Goal: Transaction & Acquisition: Download file/media

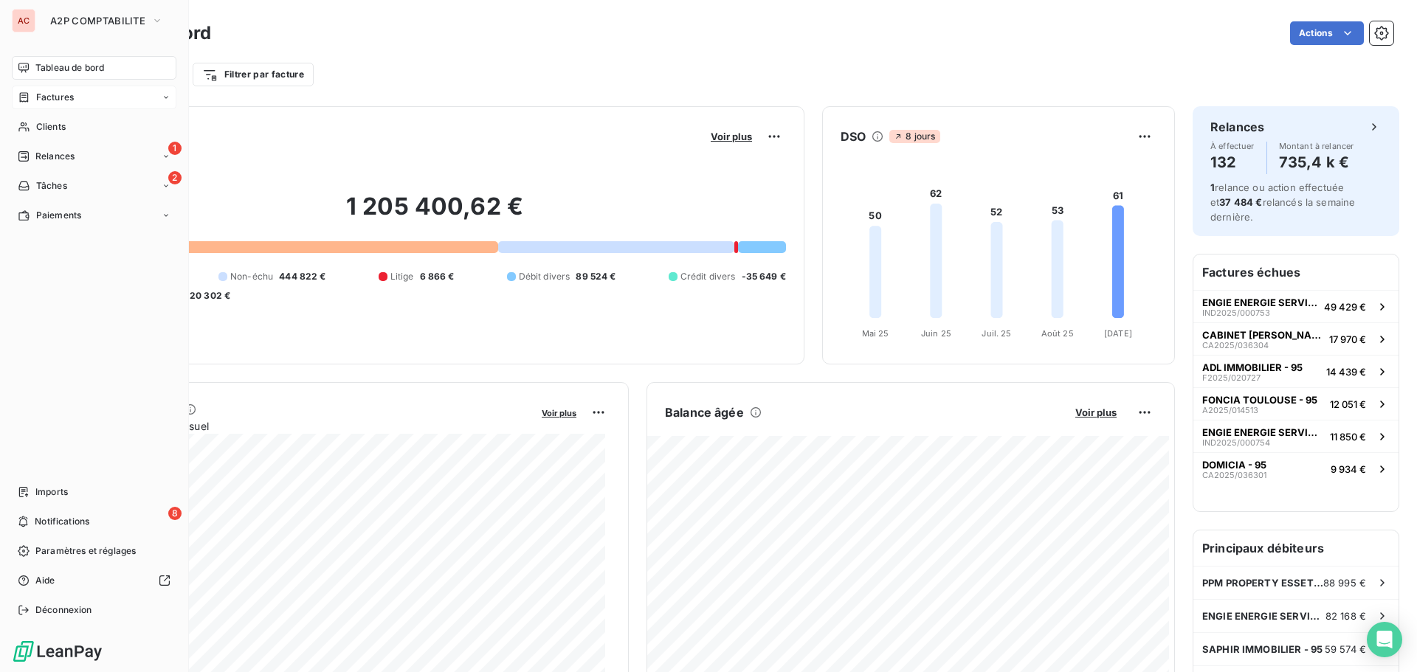
click at [49, 97] on span "Factures" at bounding box center [55, 97] width 38 height 13
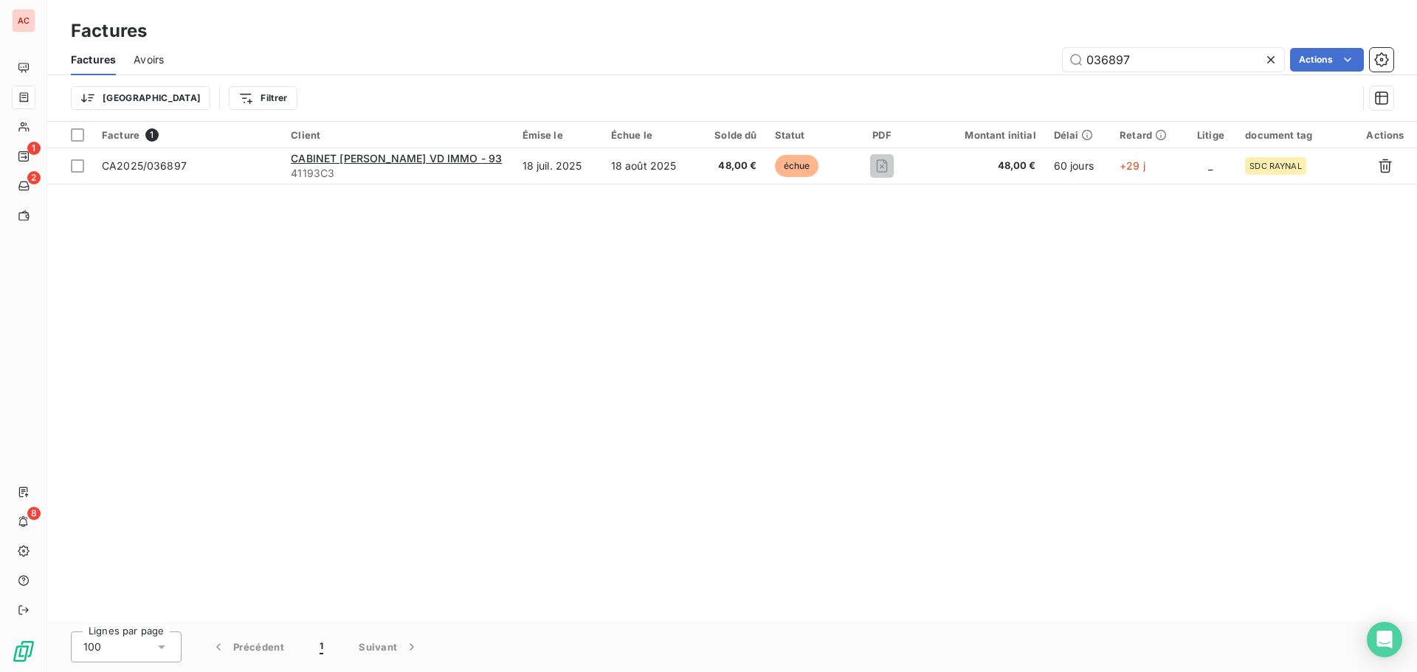
click at [1277, 60] on icon at bounding box center [1271, 59] width 15 height 15
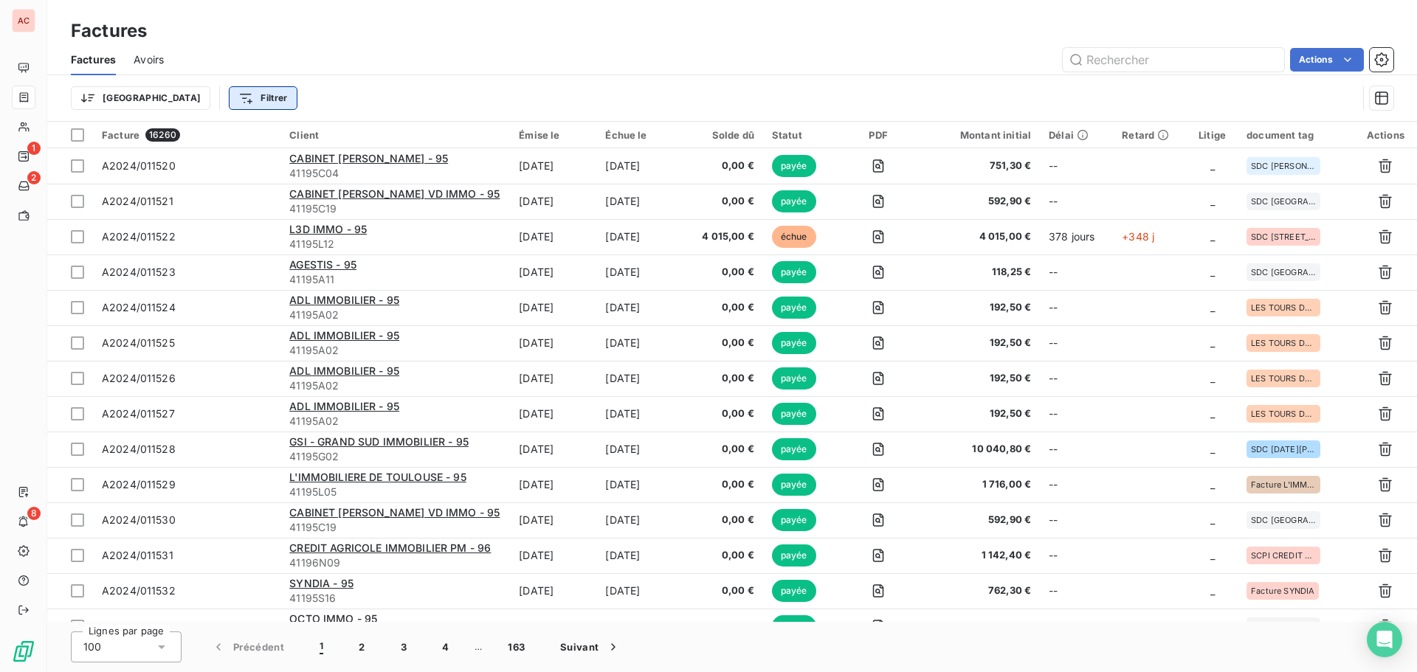
click at [206, 93] on html "AC 1 2 8 Factures Factures Avoirs Actions Trier Filtrer Facture 16260 Client Ém…" at bounding box center [708, 336] width 1417 height 672
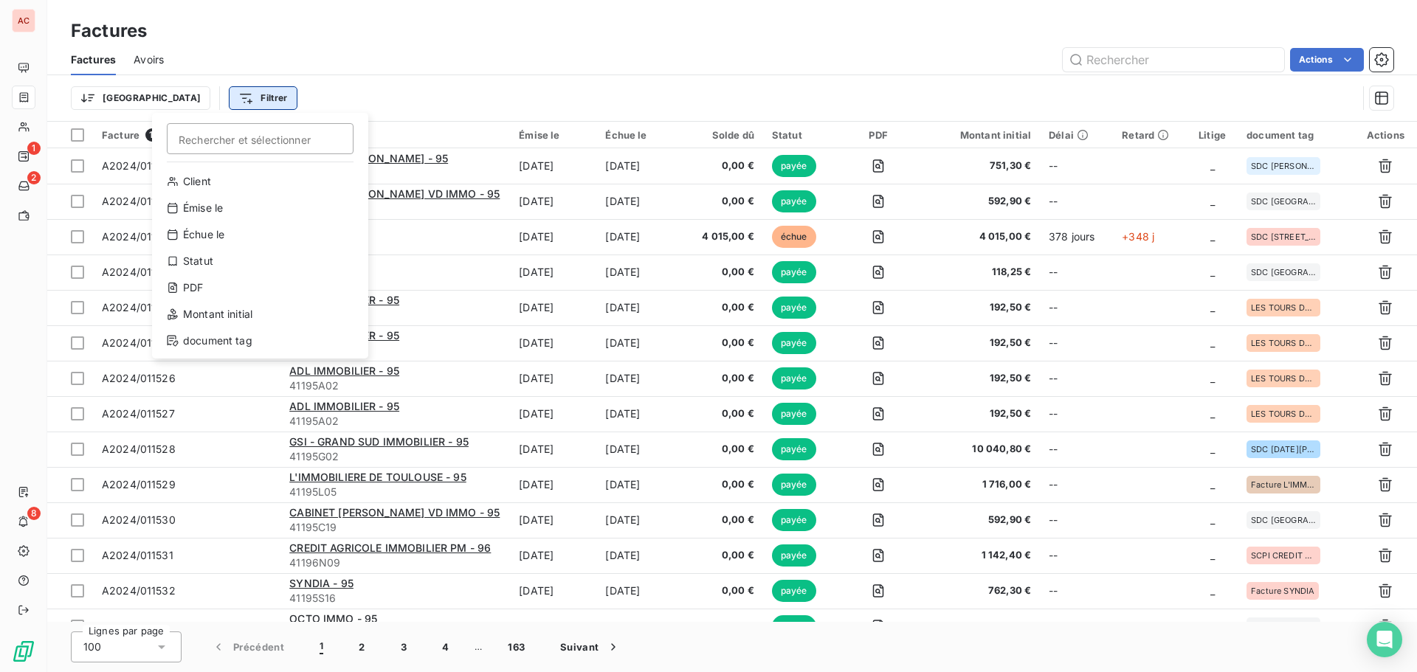
click at [206, 93] on html "AC 1 2 8 Factures Factures Avoirs Actions Trier Filtrer Rechercher et sélection…" at bounding box center [708, 336] width 1417 height 672
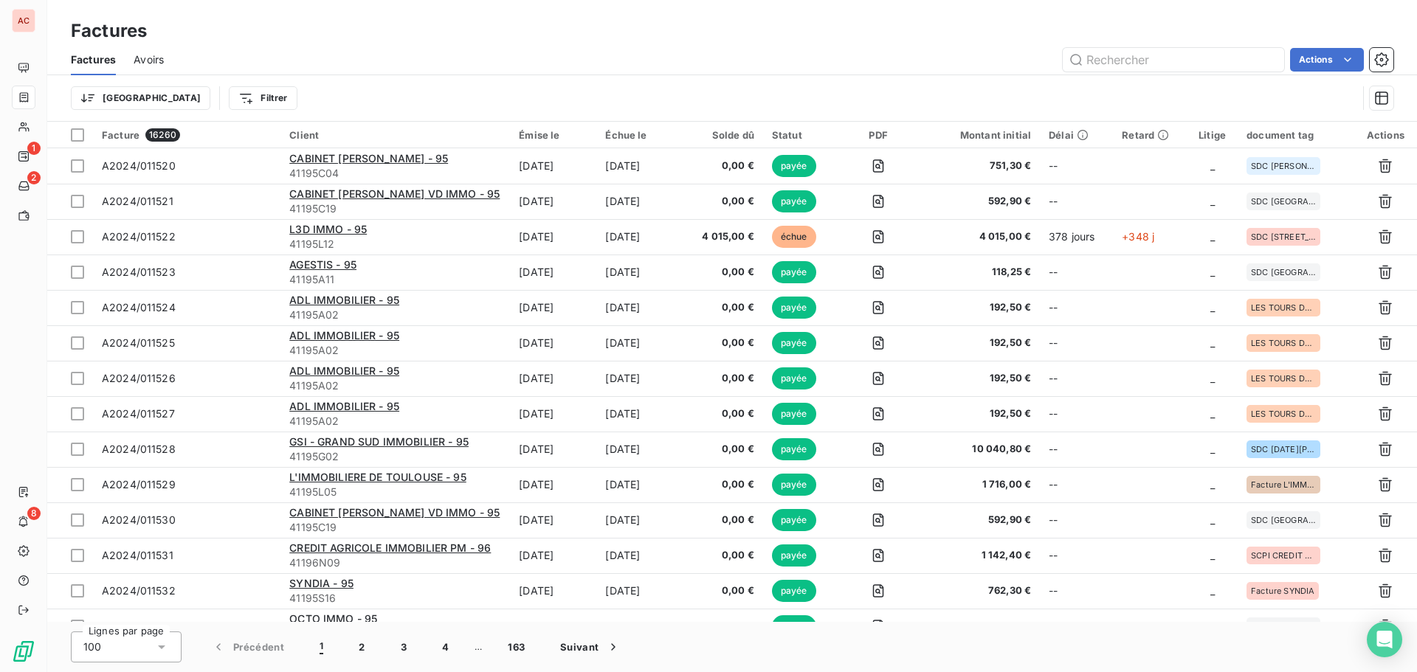
click at [163, 641] on icon at bounding box center [161, 647] width 15 height 15
click at [1325, 59] on html "AC 1 2 8 Factures Factures Avoirs Actions Trier Filtrer Facture 16260 Client Ém…" at bounding box center [708, 336] width 1417 height 672
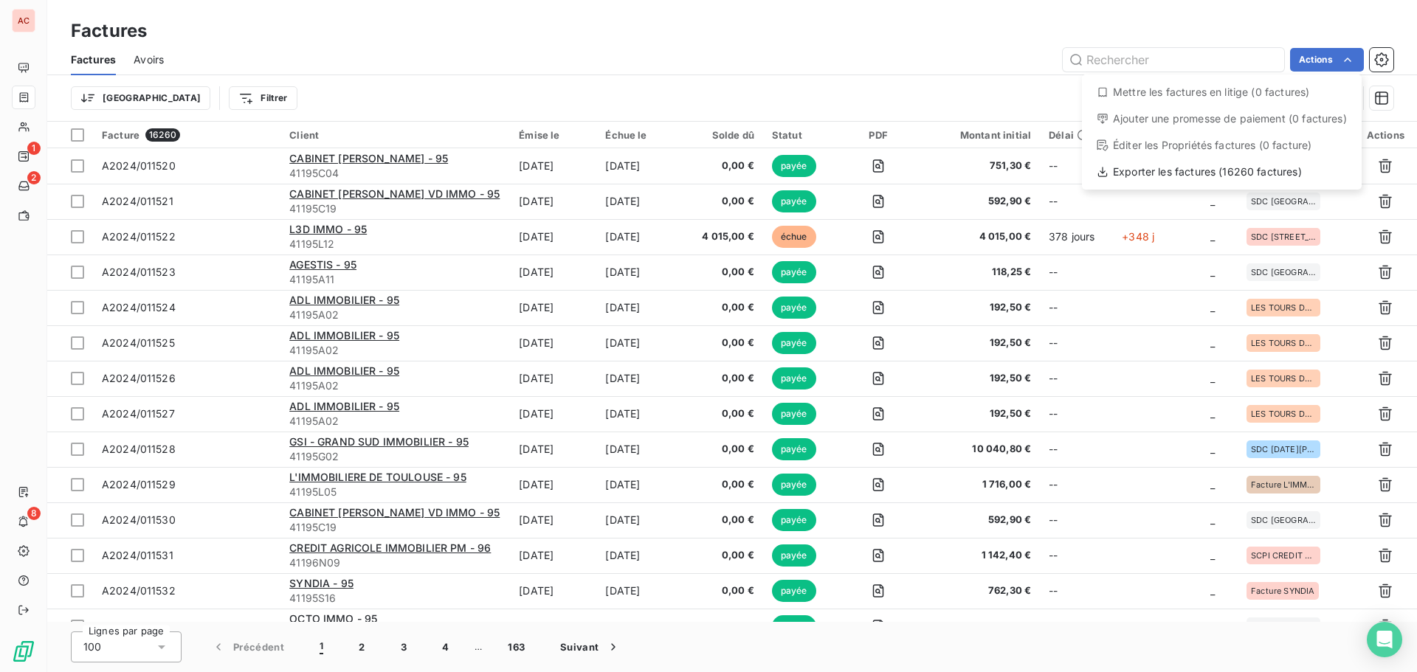
click at [241, 102] on html "AC 1 2 8 Factures Factures Avoirs Actions Mettre les factures en litige (0 fact…" at bounding box center [708, 336] width 1417 height 672
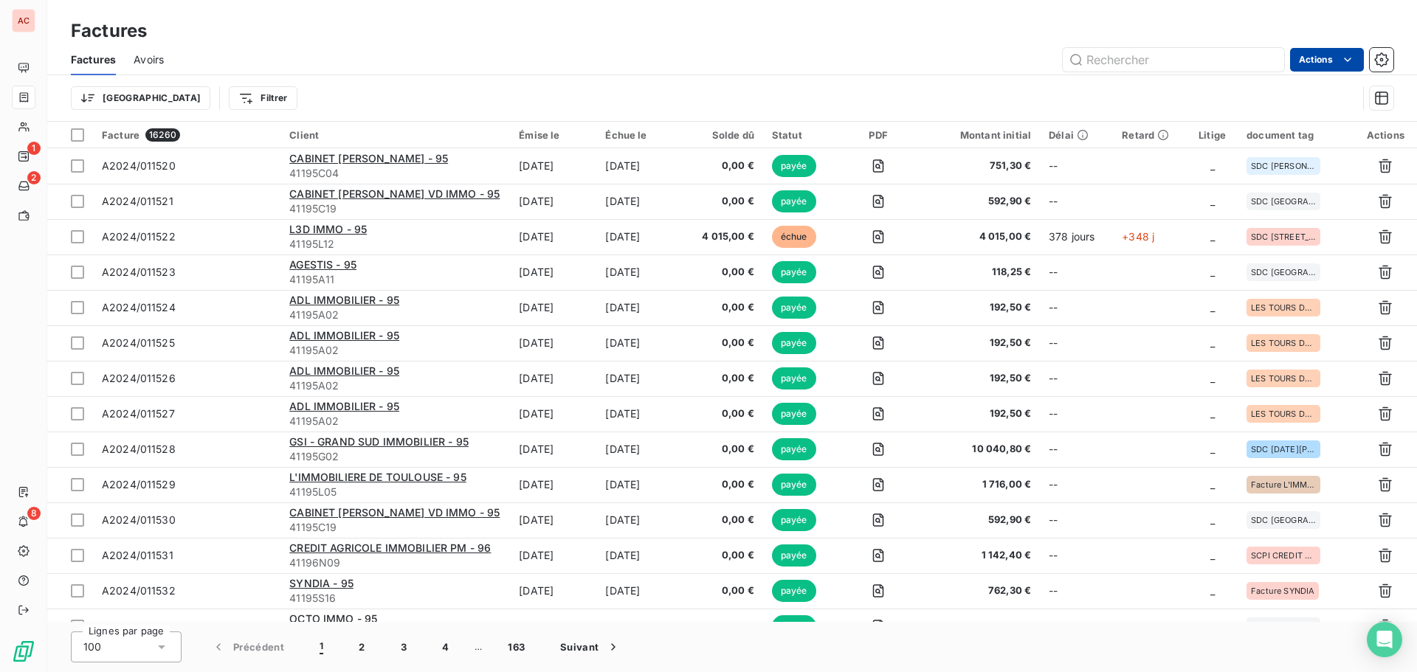
click at [1326, 66] on html "AC 1 2 8 Factures Factures Avoirs Actions Trier Filtrer Facture 16260 Client Ém…" at bounding box center [708, 336] width 1417 height 672
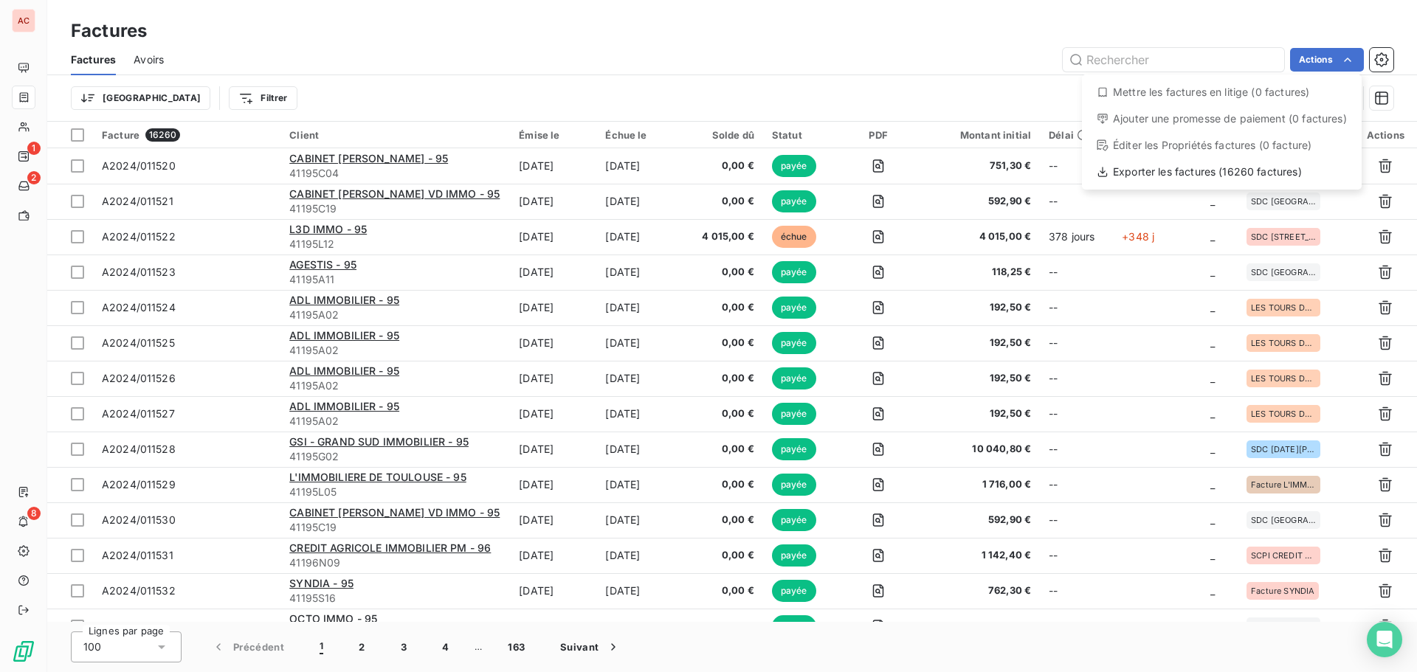
click at [291, 75] on html "AC 1 2 8 Factures Factures Avoirs Actions Mettre les factures en litige (0 fact…" at bounding box center [708, 336] width 1417 height 672
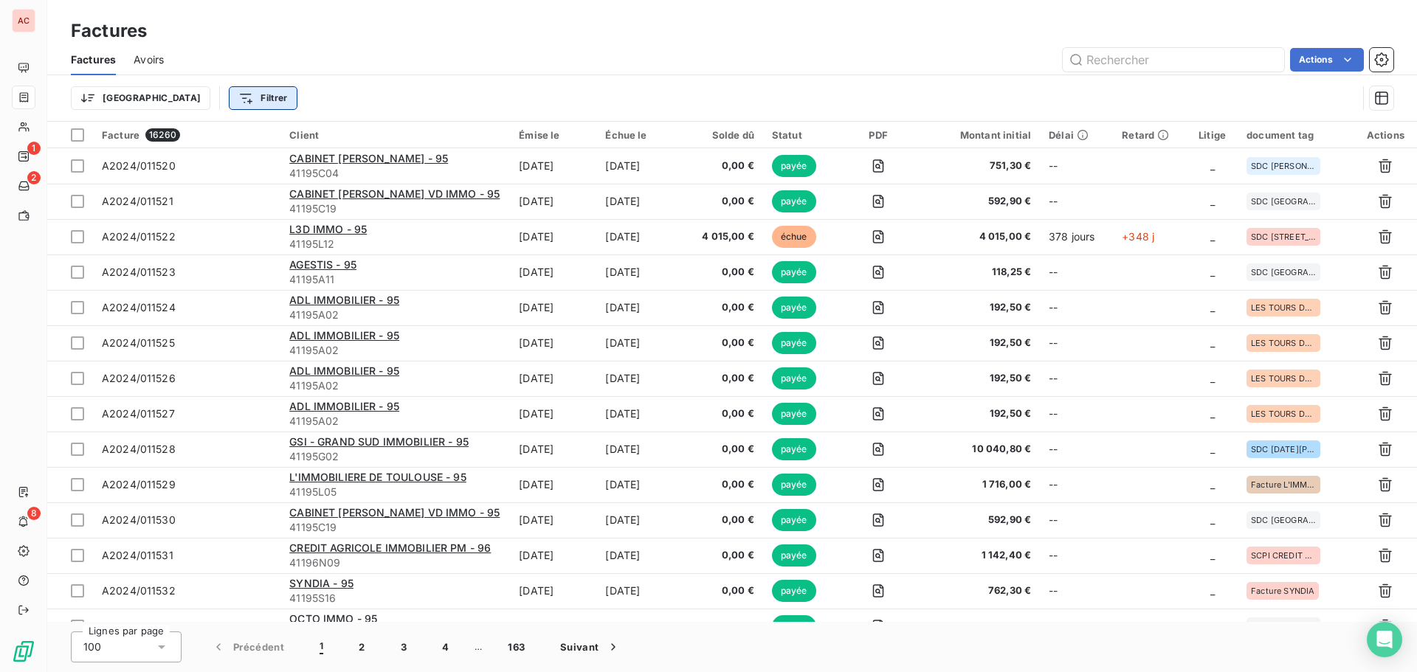
click at [203, 94] on html "AC 1 2 8 Factures Factures Avoirs Actions Trier Filtrer Facture 16260 Client Ém…" at bounding box center [708, 336] width 1417 height 672
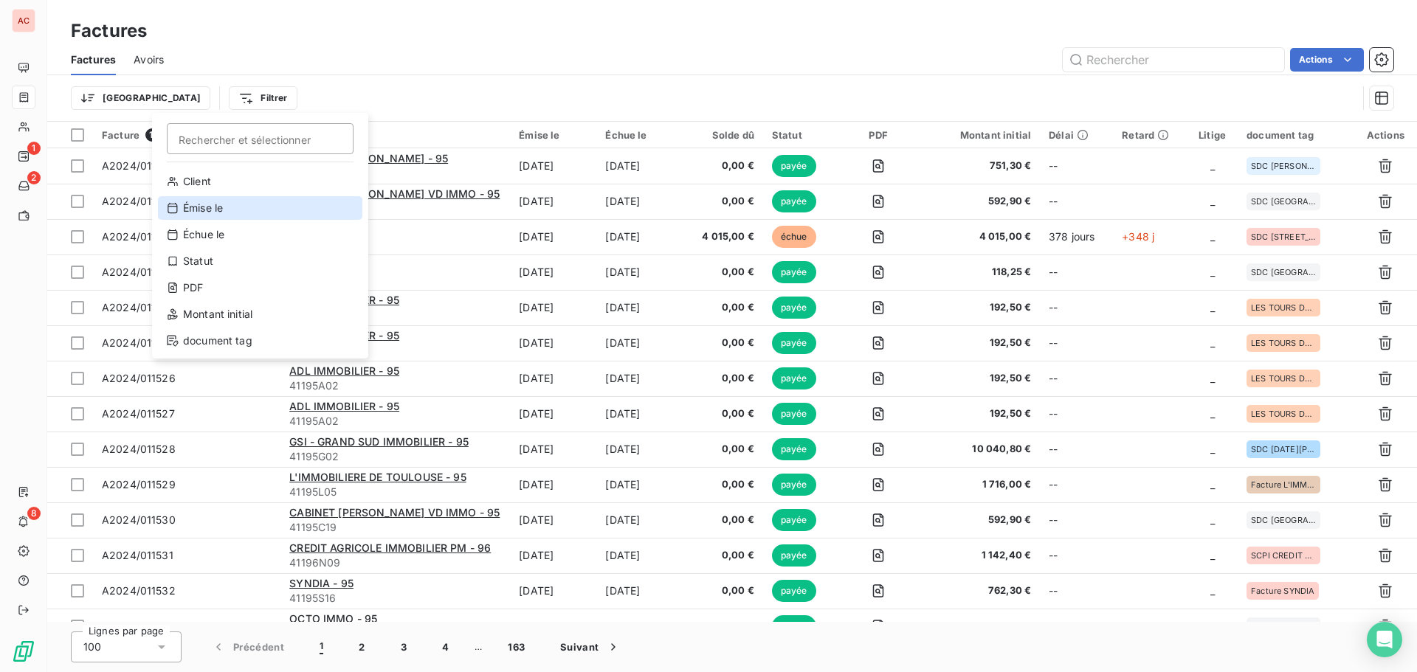
click at [227, 210] on div "Émise le" at bounding box center [260, 208] width 204 height 24
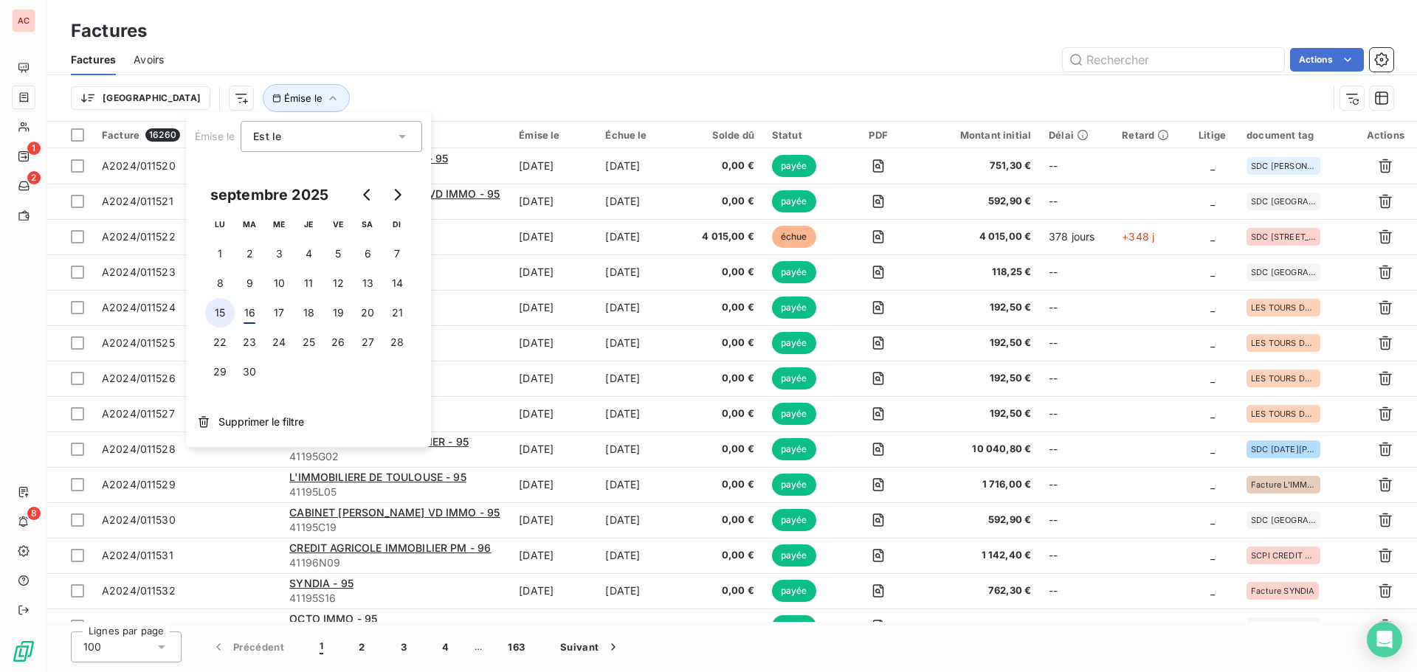
click at [223, 317] on button "15" at bounding box center [220, 313] width 30 height 30
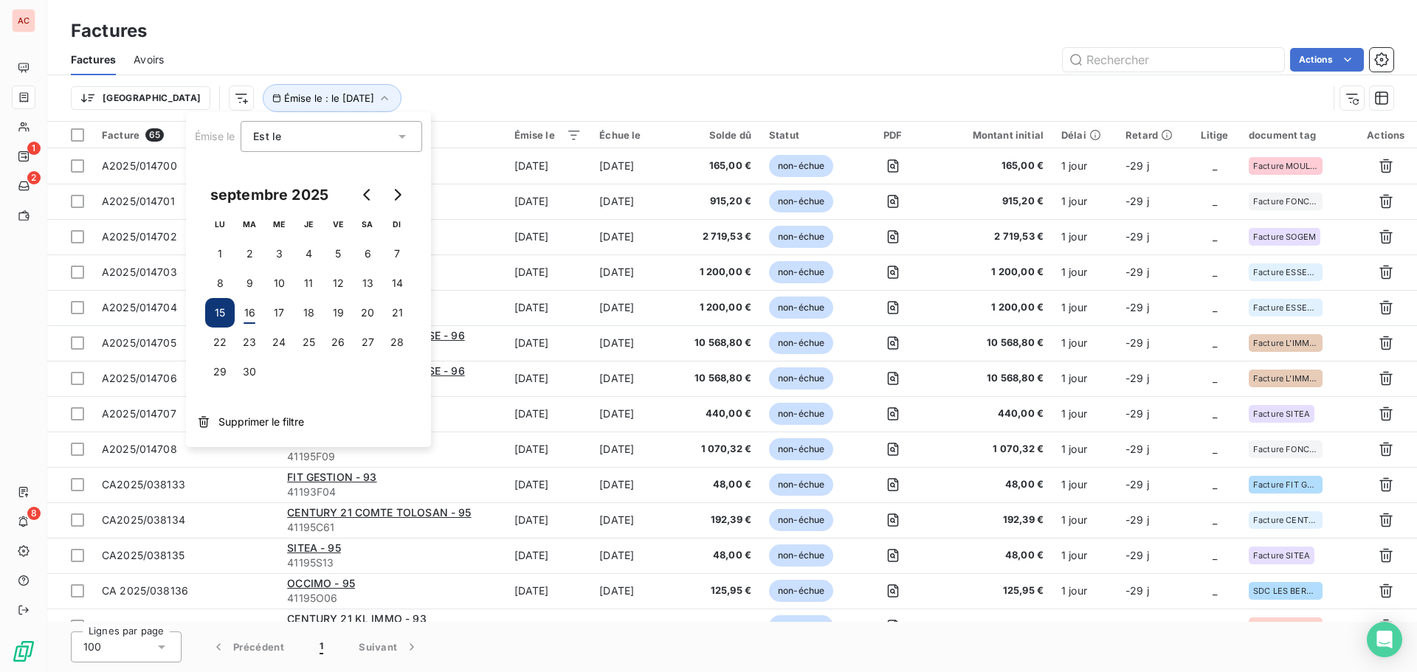
click at [295, 139] on div "Est le" at bounding box center [324, 136] width 142 height 21
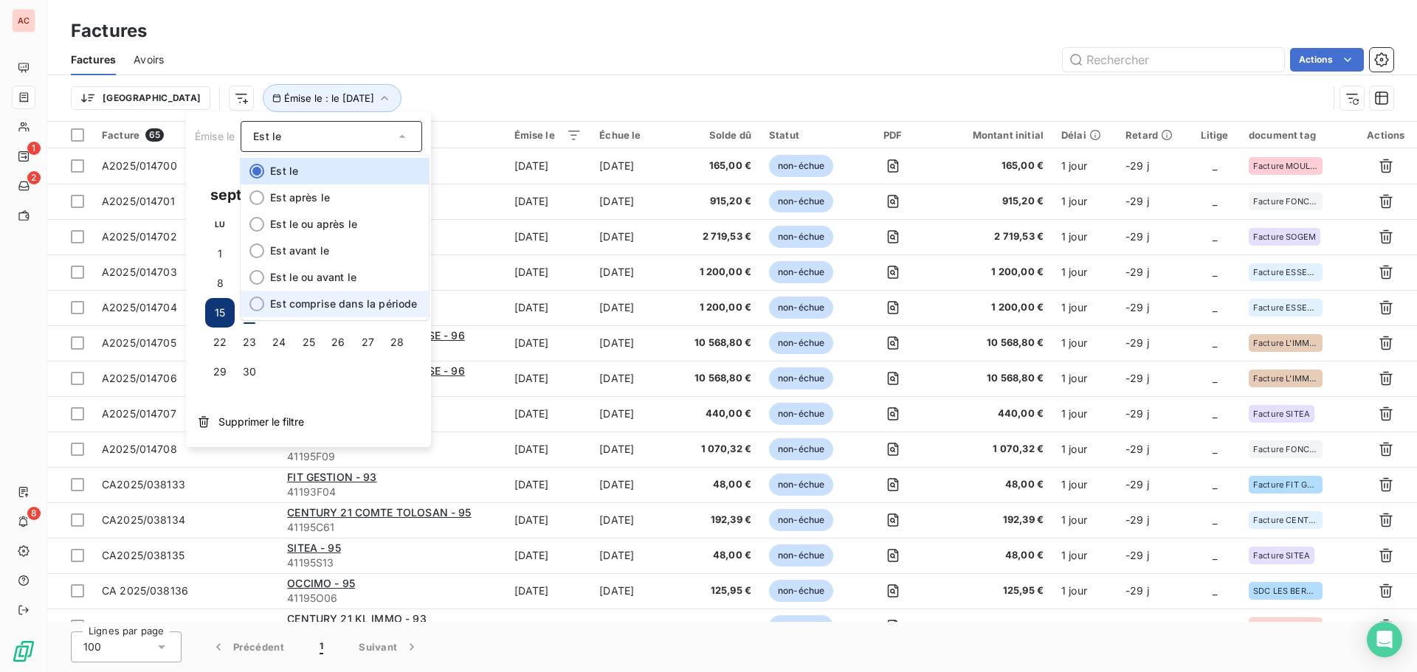
click at [331, 308] on span "Est comprise dans la période" at bounding box center [343, 303] width 147 height 13
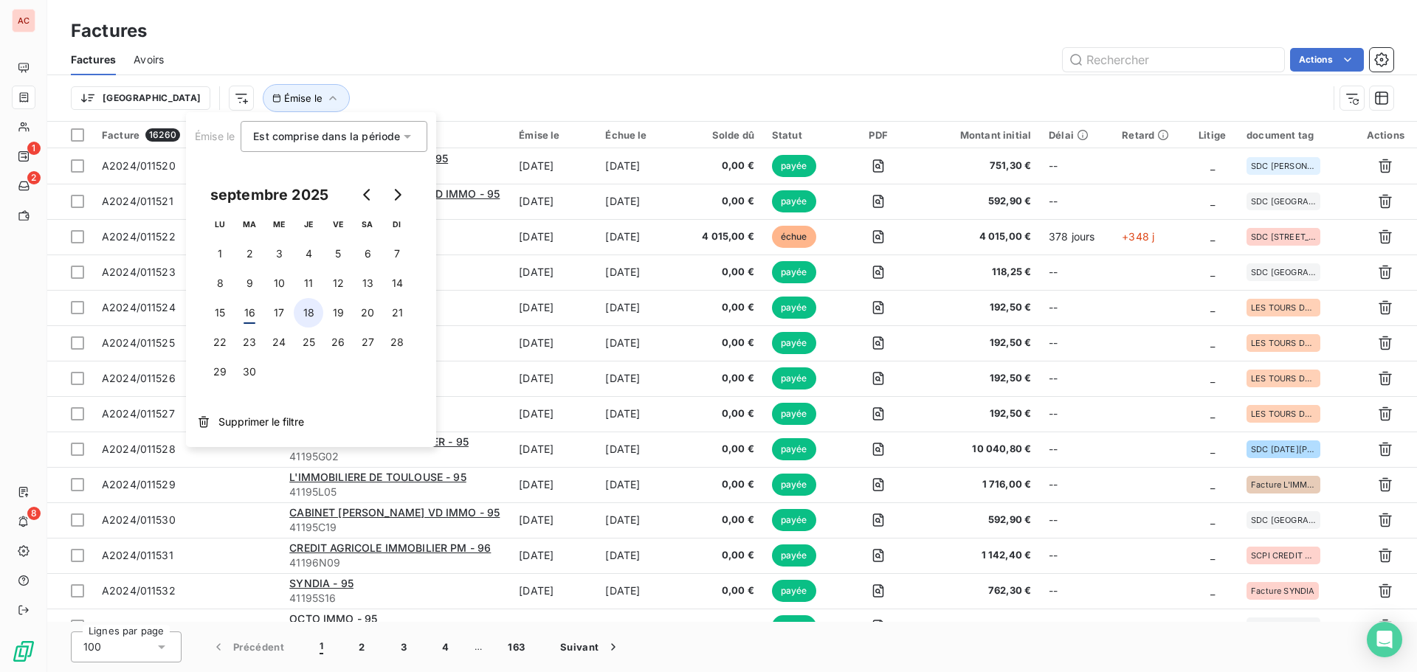
click at [300, 310] on button "18" at bounding box center [309, 313] width 30 height 30
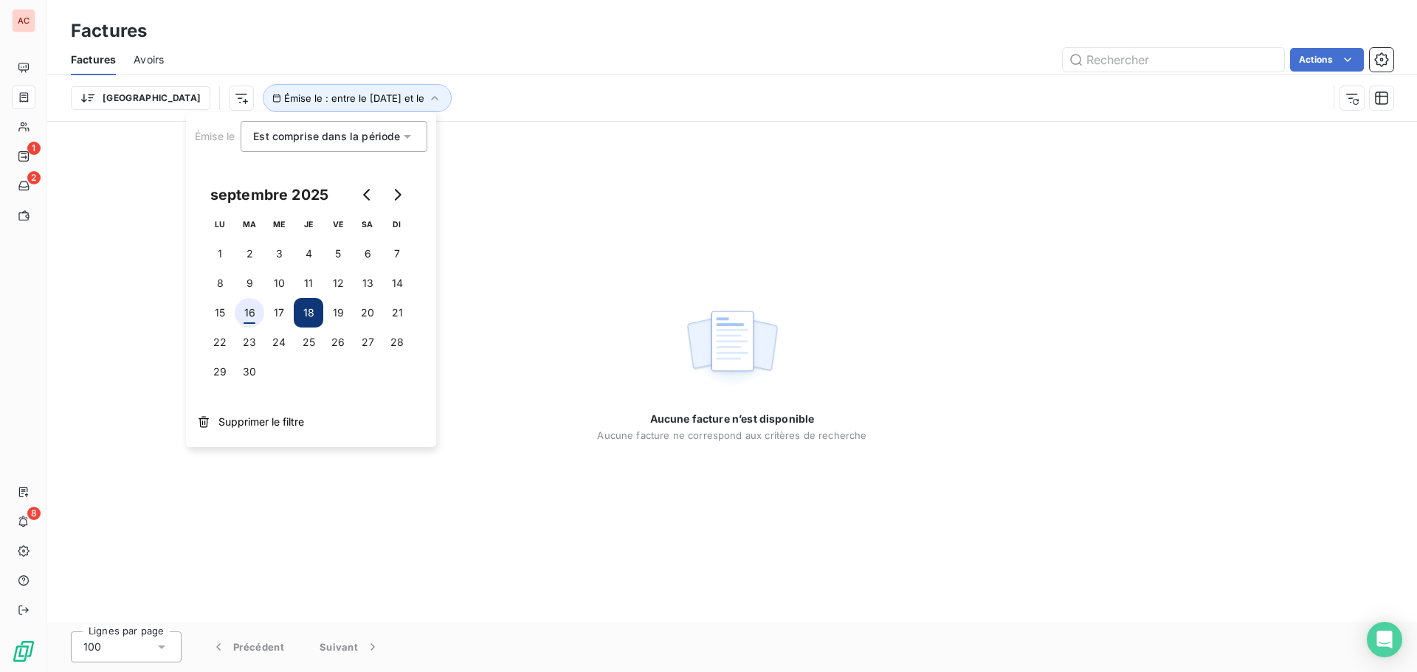
click at [247, 314] on button "16" at bounding box center [250, 313] width 30 height 30
click at [288, 384] on td at bounding box center [279, 372] width 30 height 30
click at [370, 278] on button "13" at bounding box center [368, 284] width 30 height 30
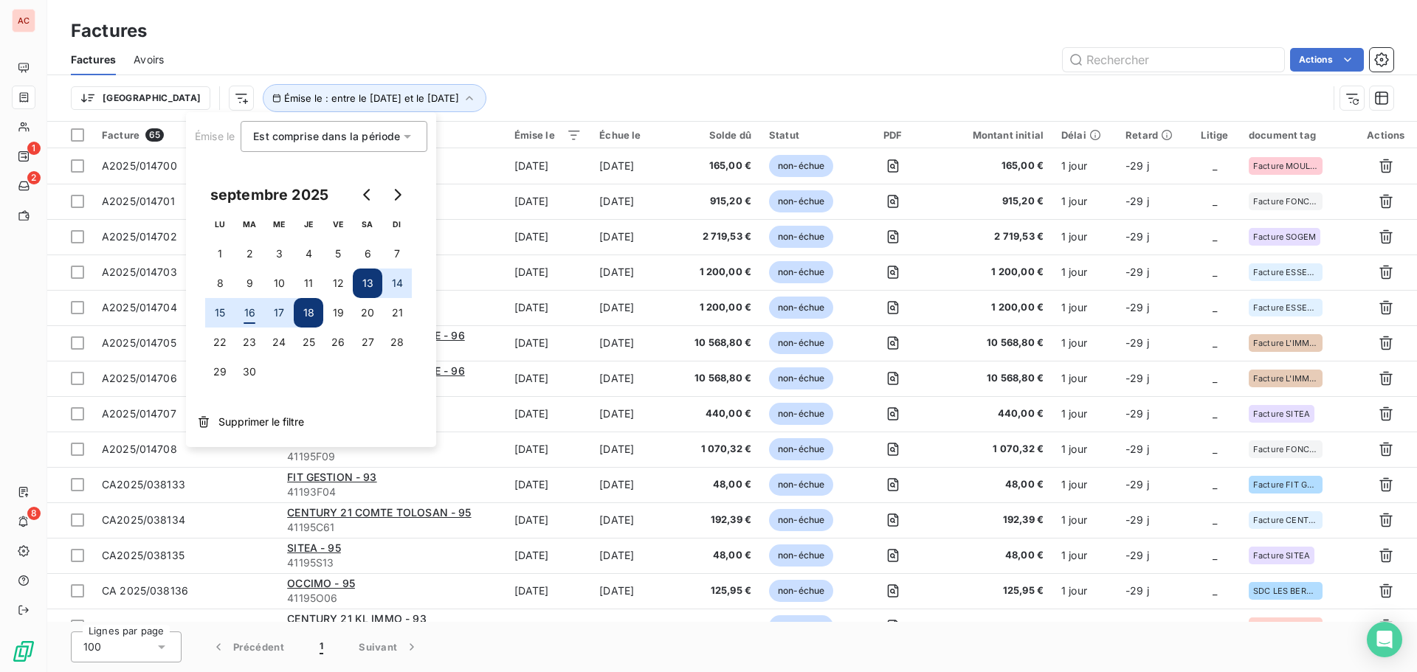
click at [372, 282] on button "13" at bounding box center [368, 284] width 30 height 30
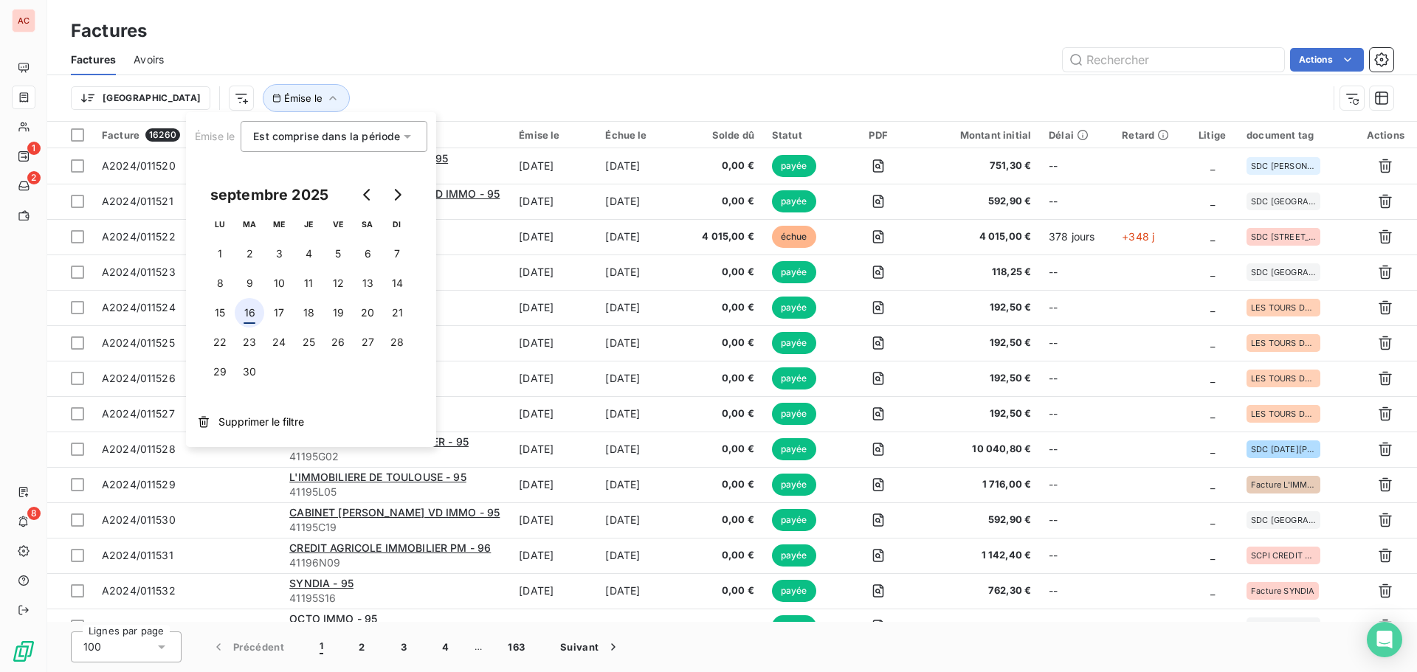
click at [253, 313] on button "16" at bounding box center [250, 313] width 30 height 30
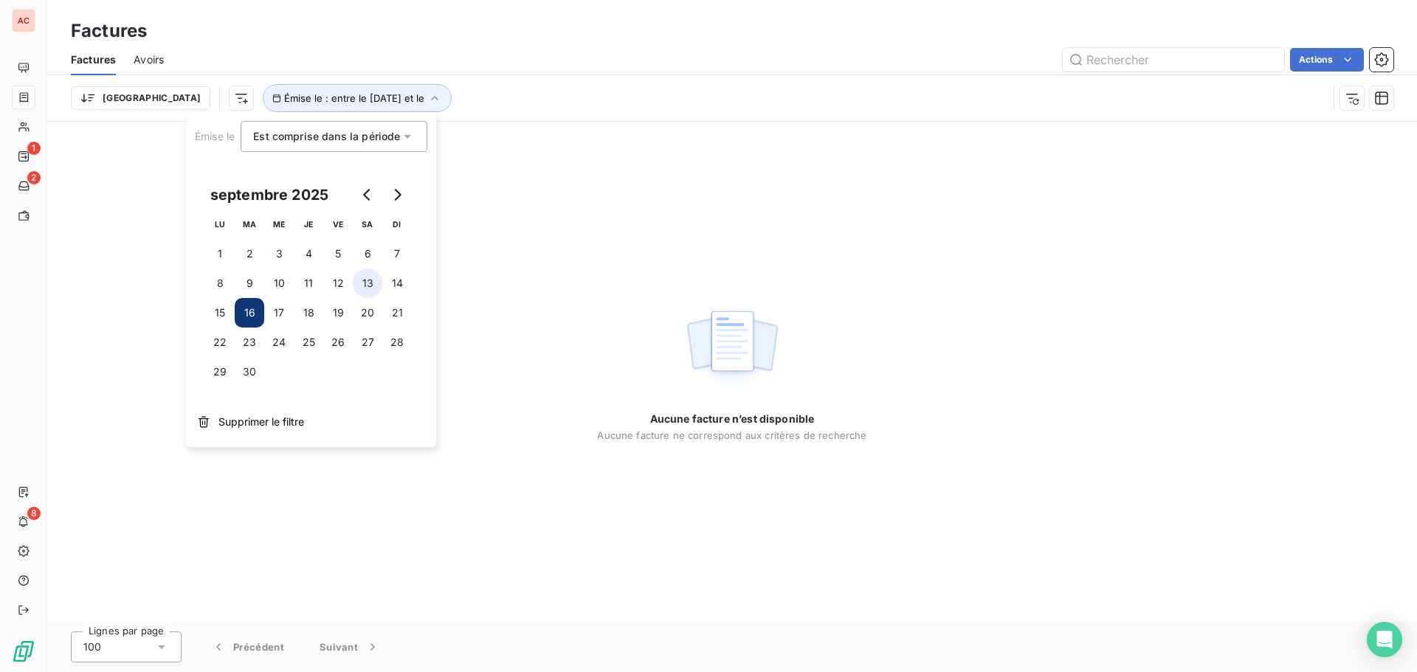
click at [362, 286] on button "13" at bounding box center [368, 284] width 30 height 30
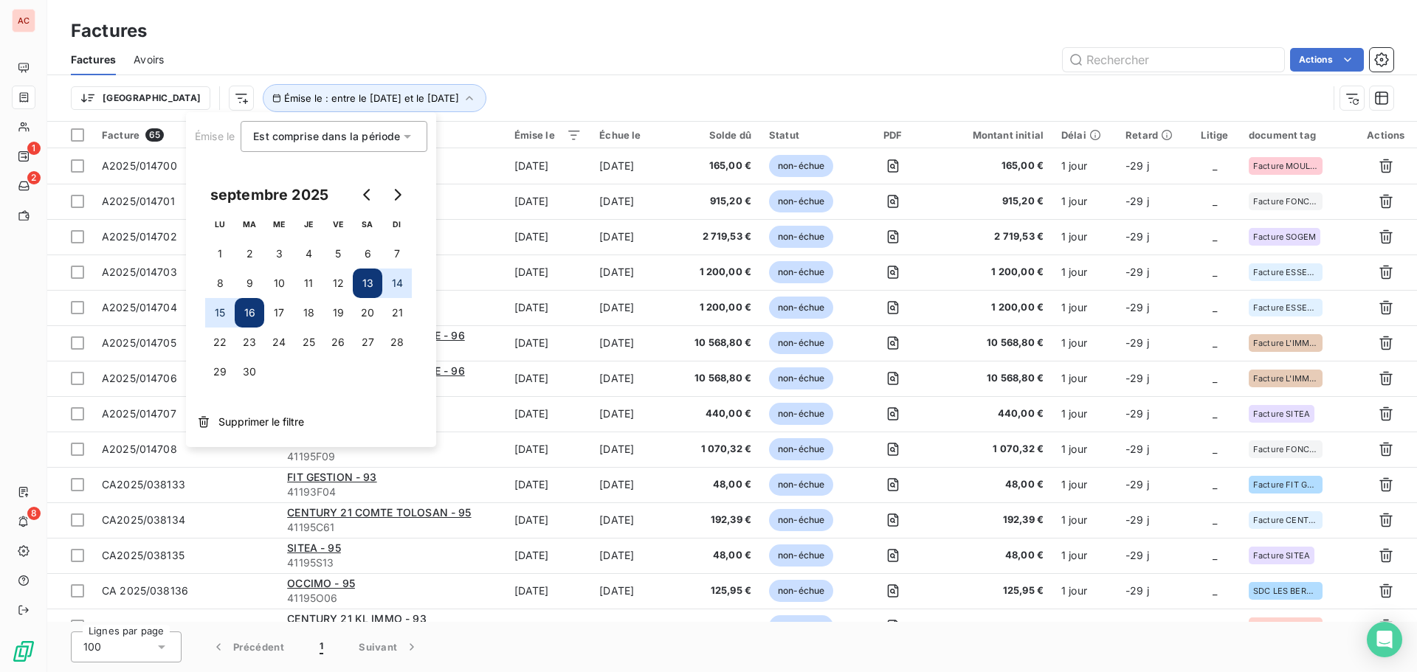
click at [715, 91] on div "Trier Émise le : entre le [DATE] et le [DATE]" at bounding box center [699, 98] width 1257 height 28
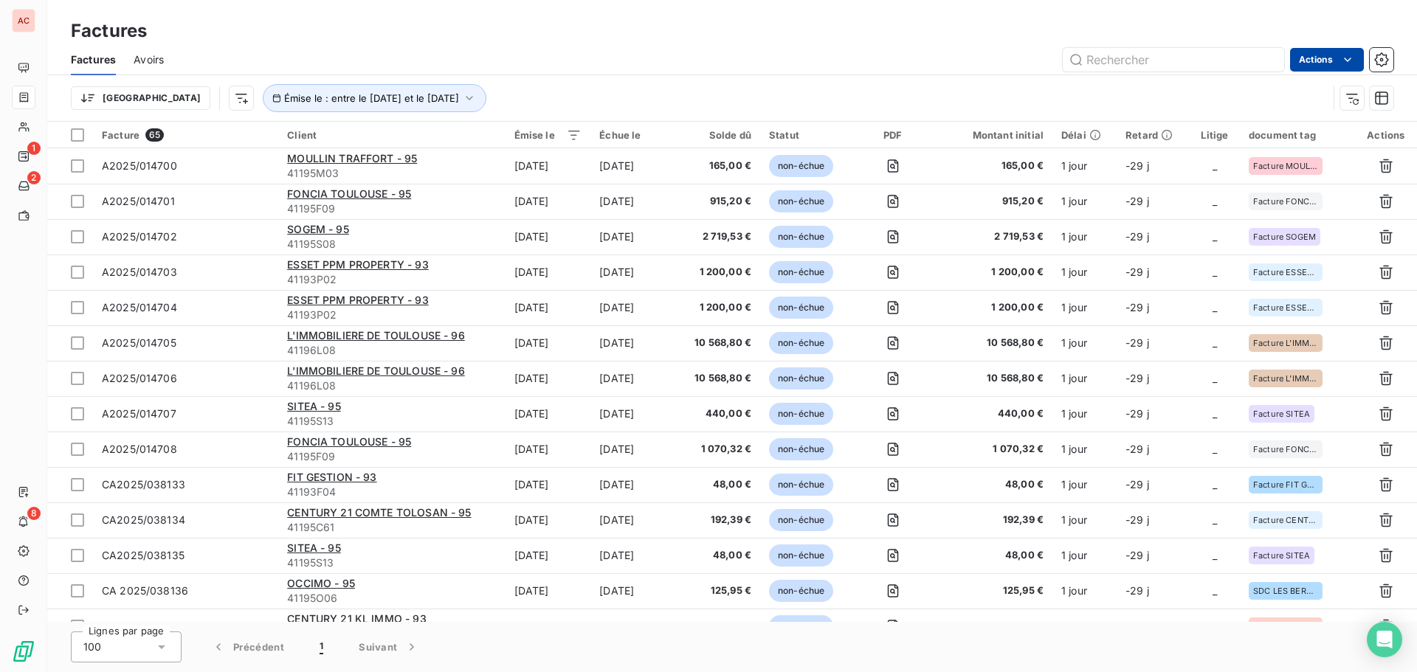
click at [1337, 64] on html "AC 1 2 8 Factures Factures Avoirs Actions Trier Émise le : entre le [DATE] et l…" at bounding box center [708, 336] width 1417 height 672
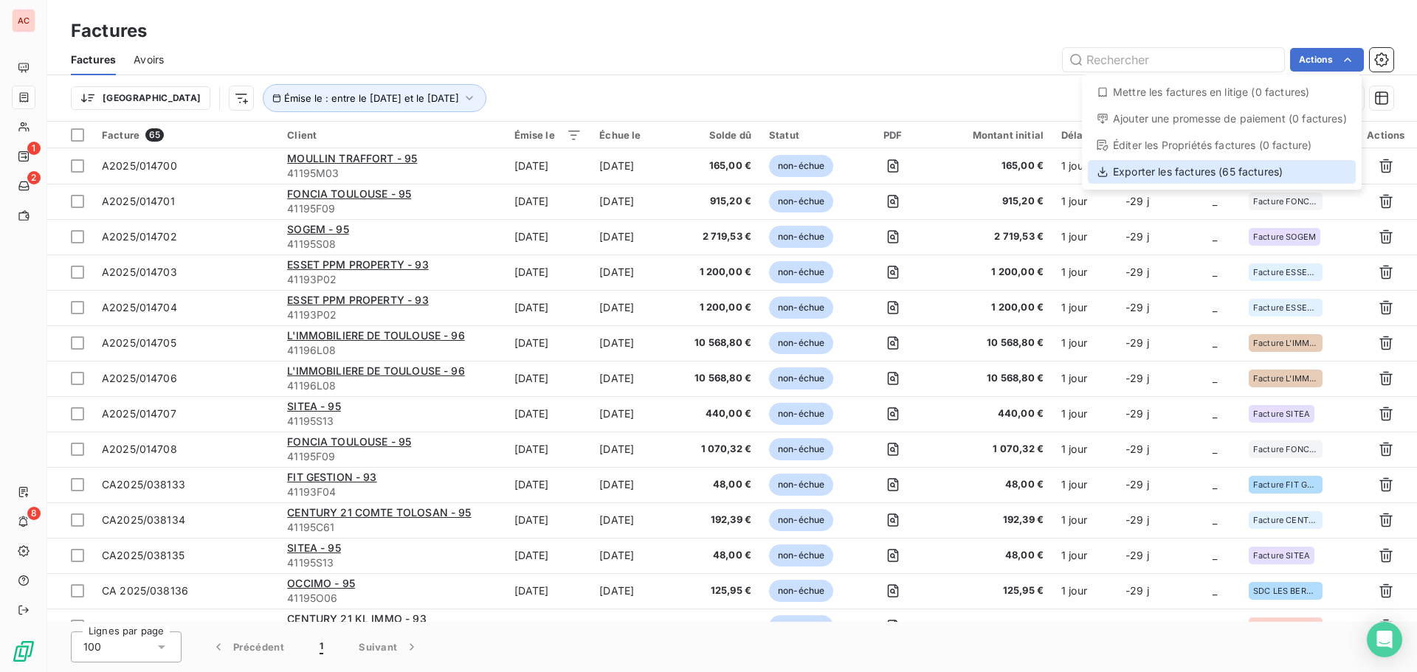
click at [1249, 174] on div "Exporter les factures (65 factures)" at bounding box center [1222, 172] width 268 height 24
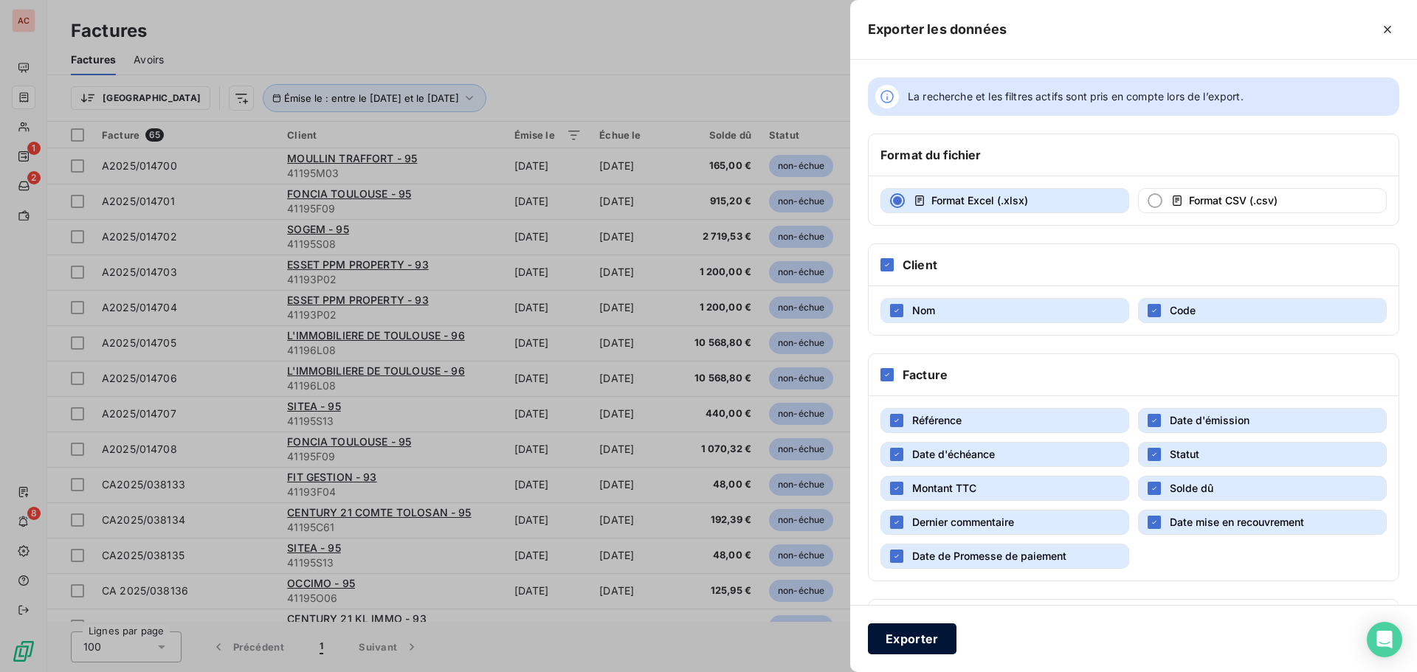
click at [899, 649] on button "Exporter" at bounding box center [912, 639] width 89 height 31
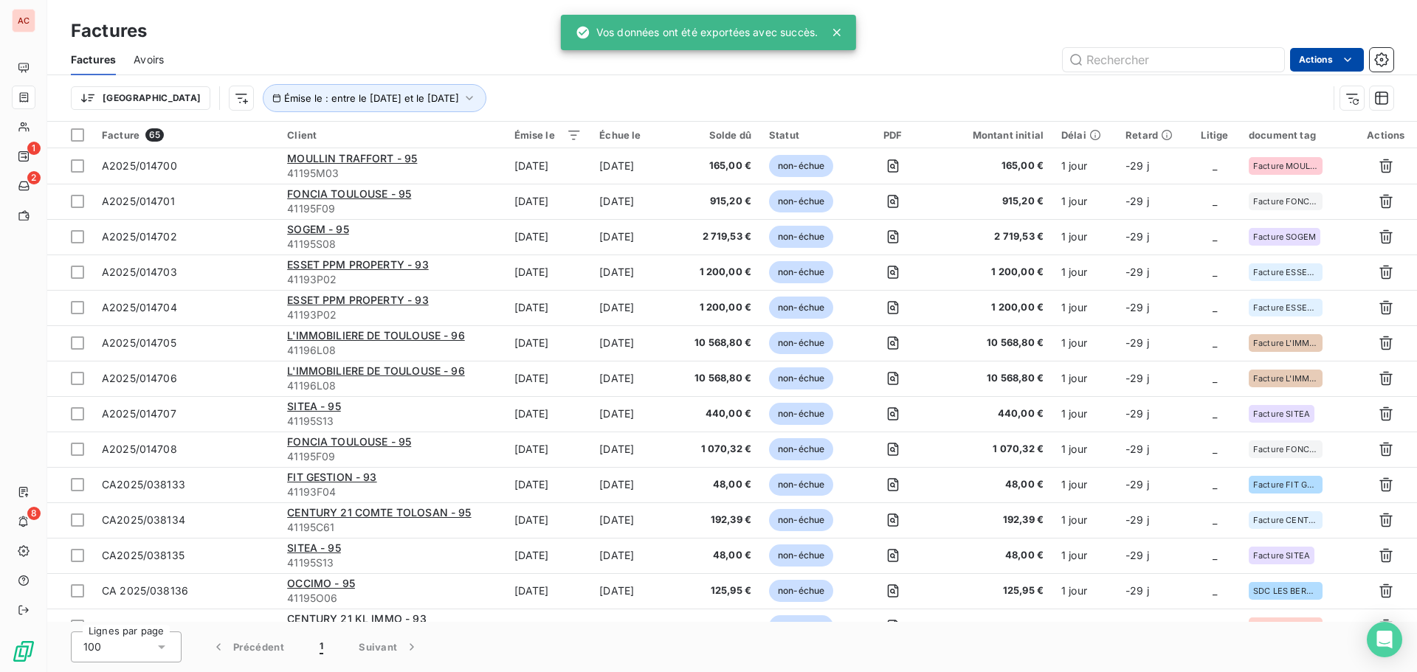
click at [1312, 63] on html "AC 1 2 8 Factures Factures Avoirs Actions Trier Émise le : entre le [DATE] et l…" at bounding box center [708, 336] width 1417 height 672
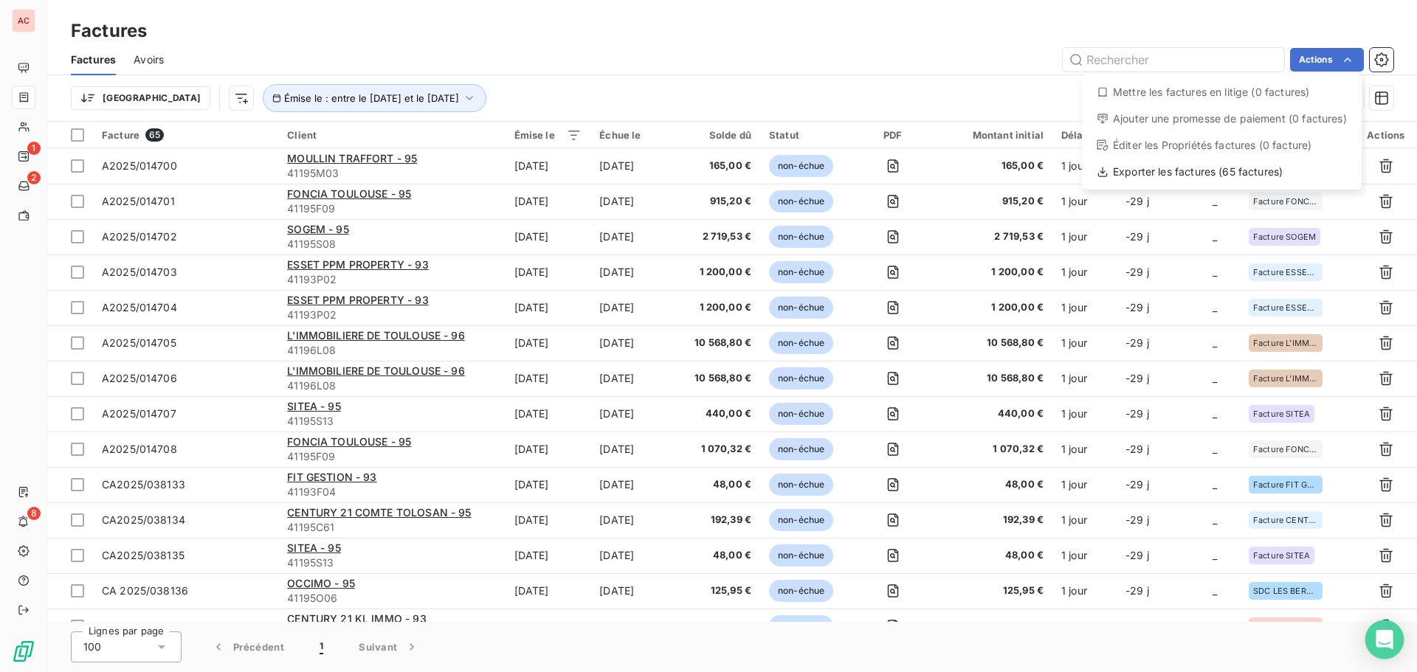
click at [1383, 635] on html "AC 1 2 8 Factures Factures Avoirs Actions Mettre les factures en litige (0 fact…" at bounding box center [708, 336] width 1417 height 672
click at [1232, 164] on div "Exporter les factures (65 factures)" at bounding box center [1222, 172] width 268 height 24
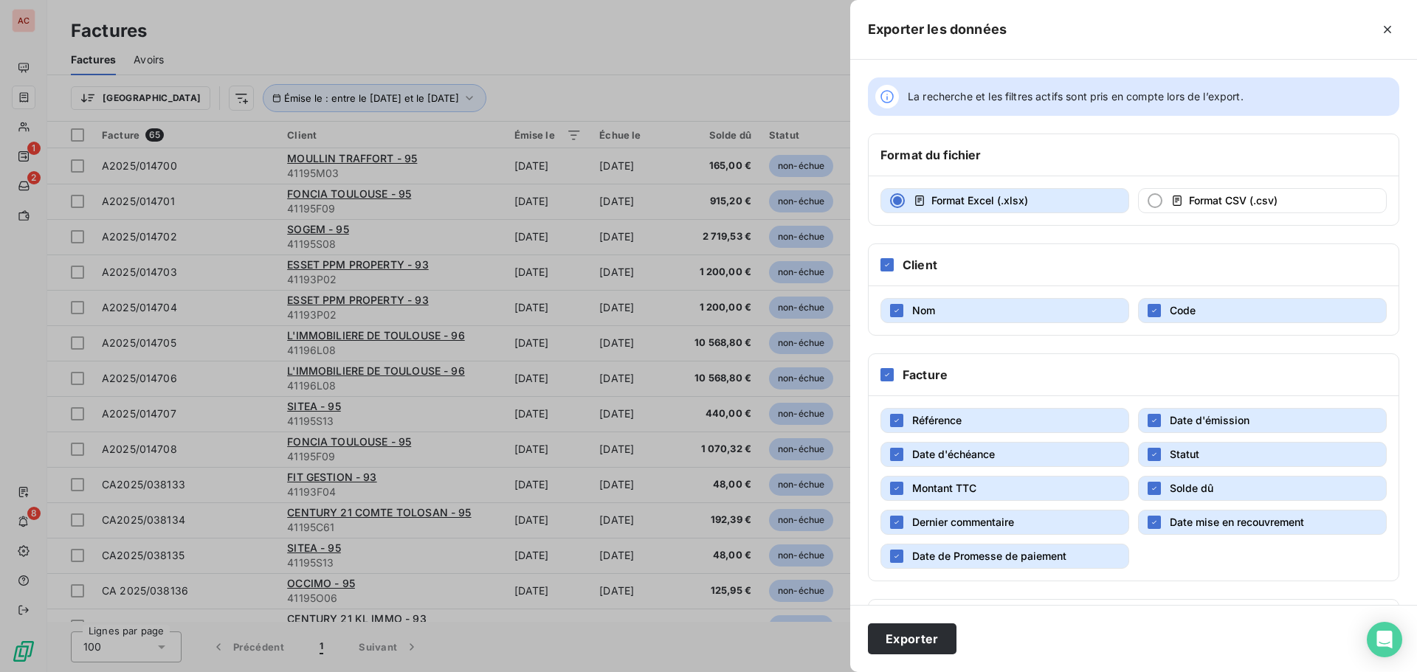
click at [740, 38] on div at bounding box center [708, 336] width 1417 height 672
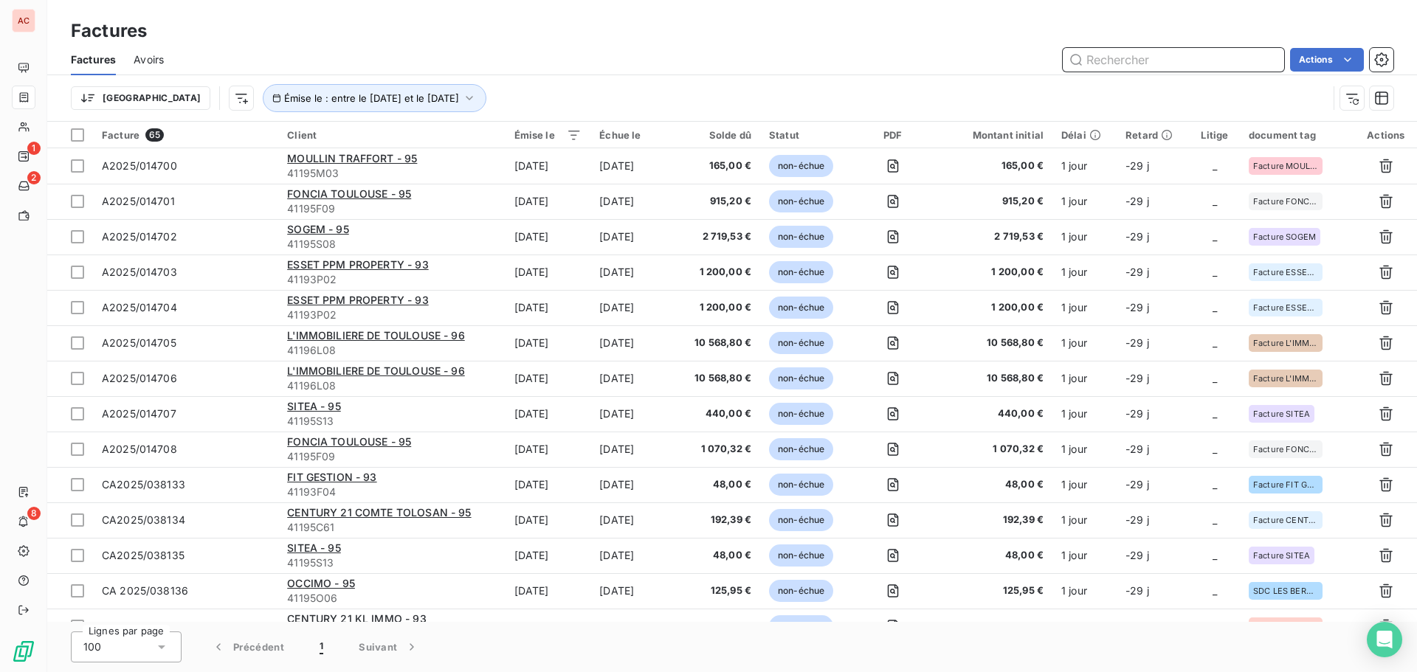
click at [1095, 50] on input "text" at bounding box center [1173, 60] width 221 height 24
paste input "038162"
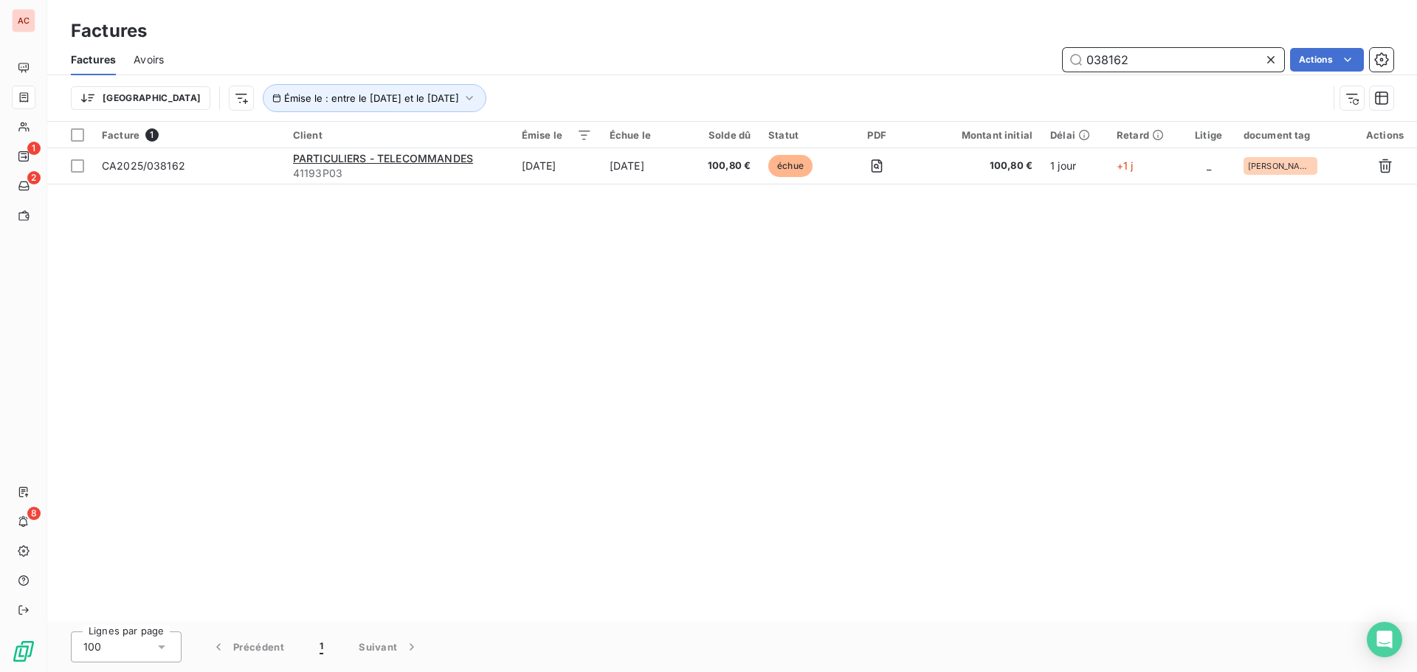
type input "038162"
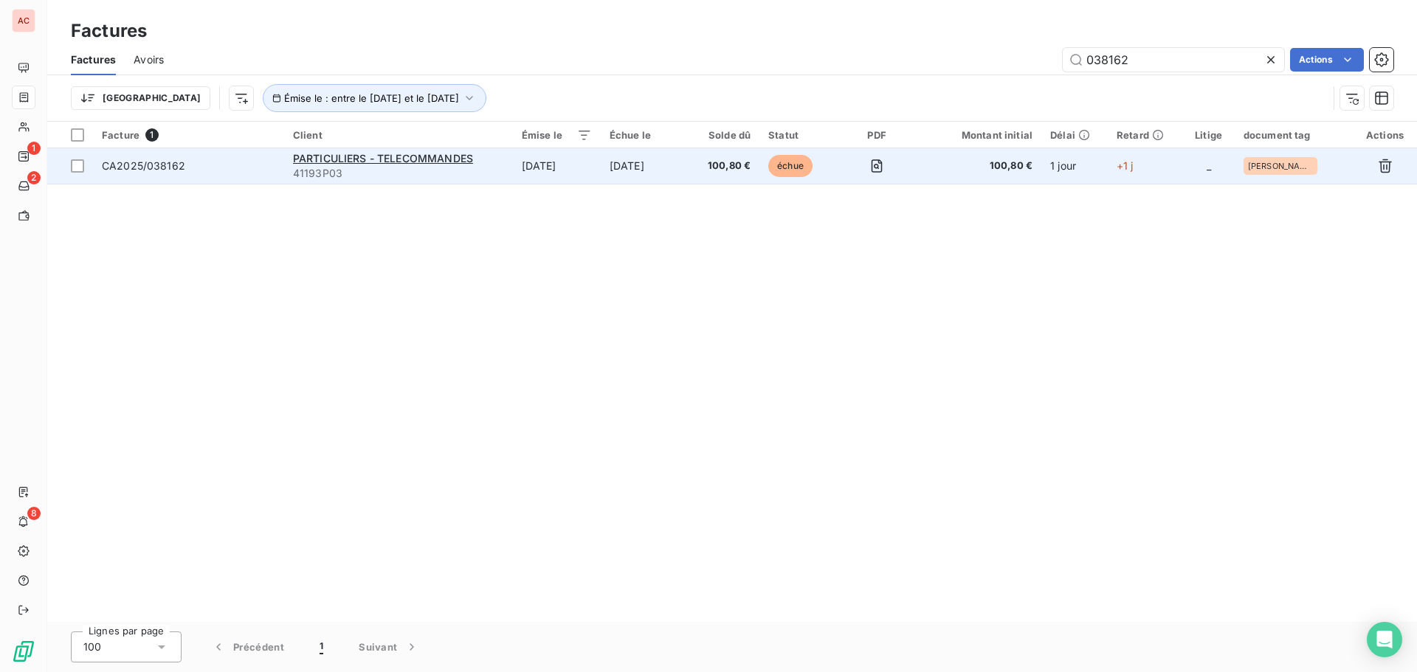
click at [585, 169] on td "[DATE]" at bounding box center [557, 165] width 88 height 35
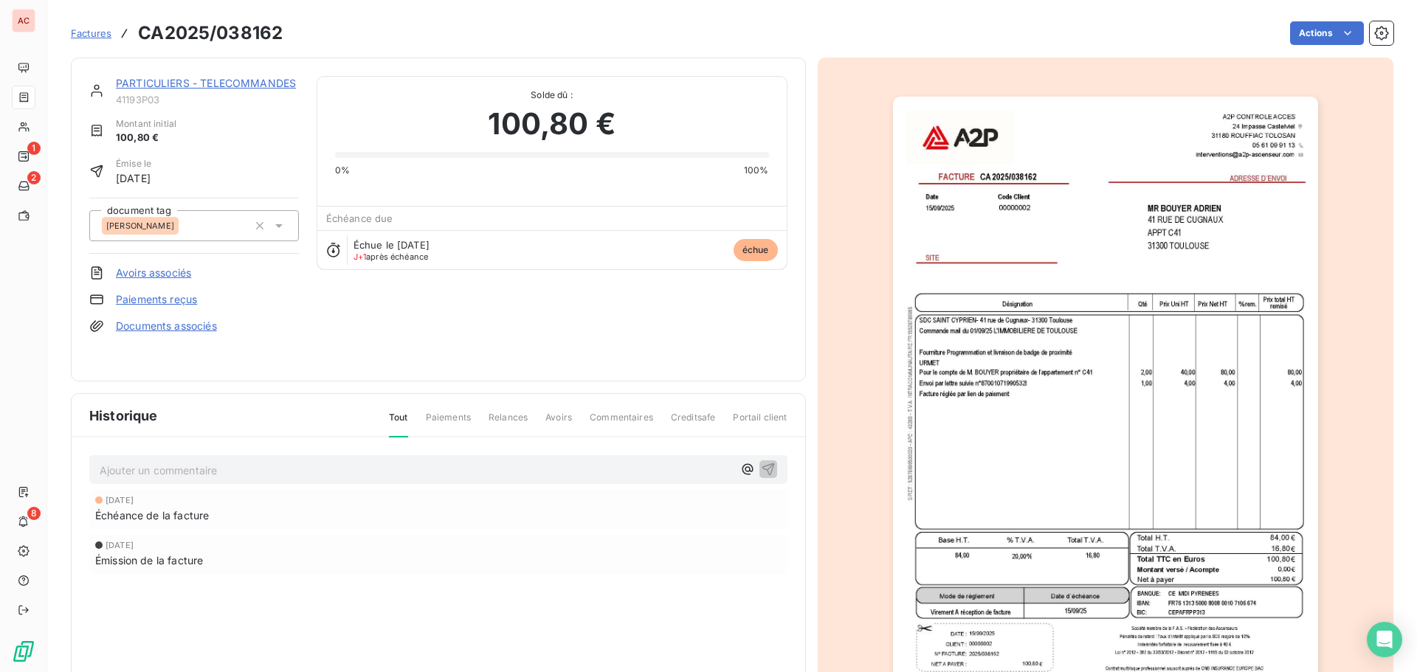
click at [123, 478] on p "Ajouter un commentaire ﻿" at bounding box center [416, 470] width 633 height 18
click at [615, 362] on div "PARTICULIERS - TELECOMMANDES 41193P03 Montant initial 100,80 € Émise le [DATE] …" at bounding box center [438, 219] width 698 height 287
click at [503, 328] on div "PARTICULIERS - TELECOMMANDES 41193P03 Montant initial 100,80 € Émise le [DATE] …" at bounding box center [438, 219] width 698 height 287
click at [1328, 34] on html "AC 1 2 8 Factures CA2025/038162 Actions PARTICULIERS - TELECOMMANDES 41193P03 M…" at bounding box center [708, 336] width 1417 height 672
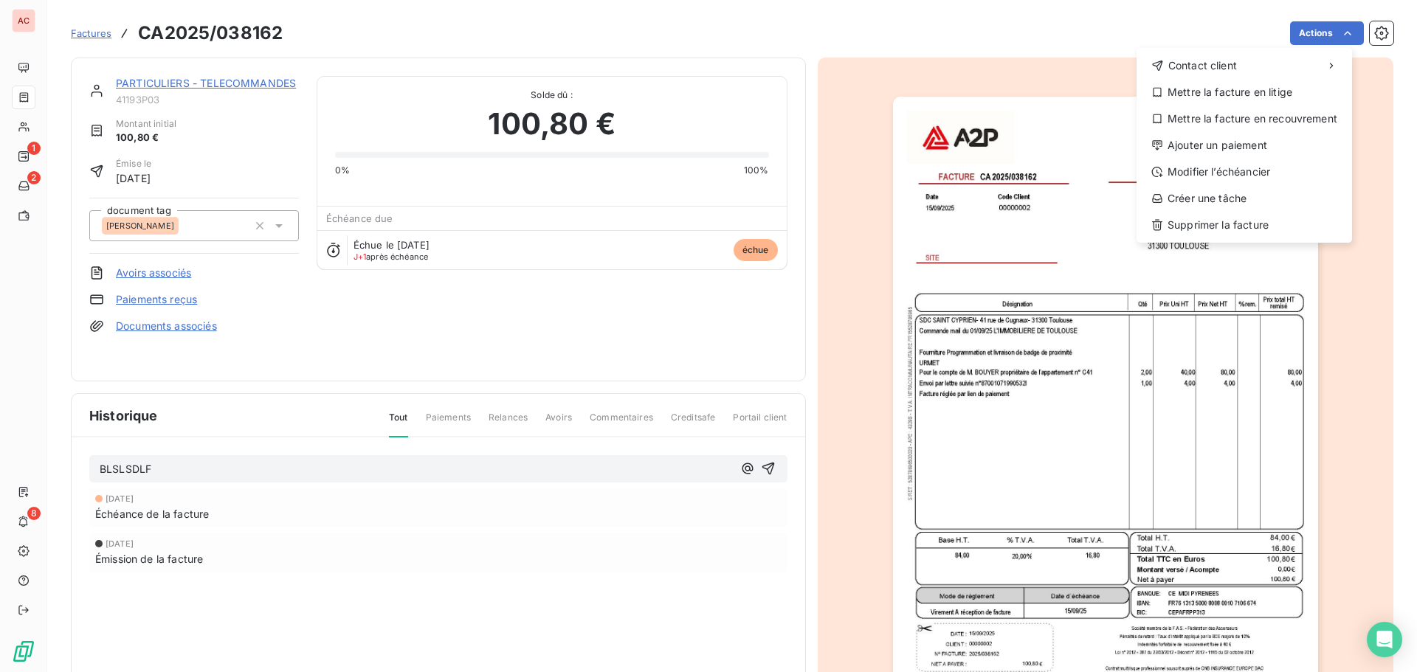
click at [444, 419] on html "AC 1 2 8 Factures CA2025/038162 Actions Contact client Mettre la facture en lit…" at bounding box center [708, 336] width 1417 height 672
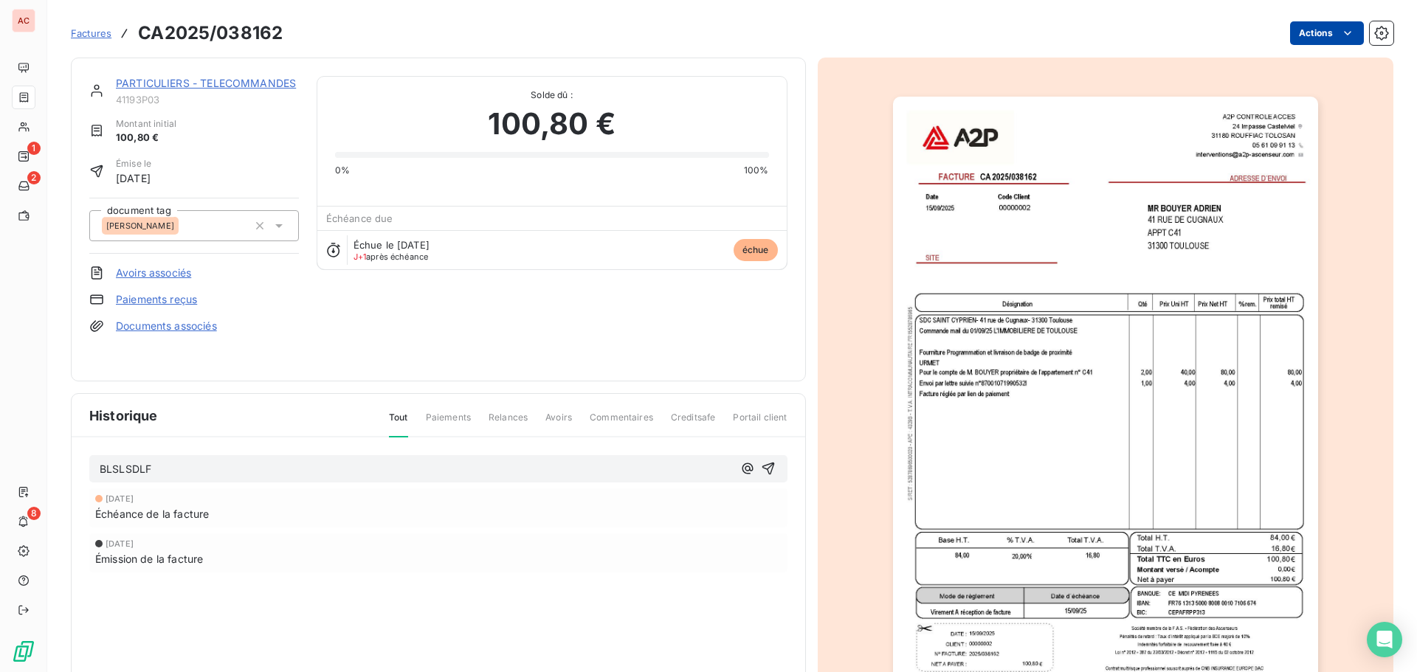
click at [1313, 39] on html "AC 1 2 8 Factures CA2025/038162 Actions PARTICULIERS - TELECOMMANDES 41193P03 M…" at bounding box center [708, 336] width 1417 height 672
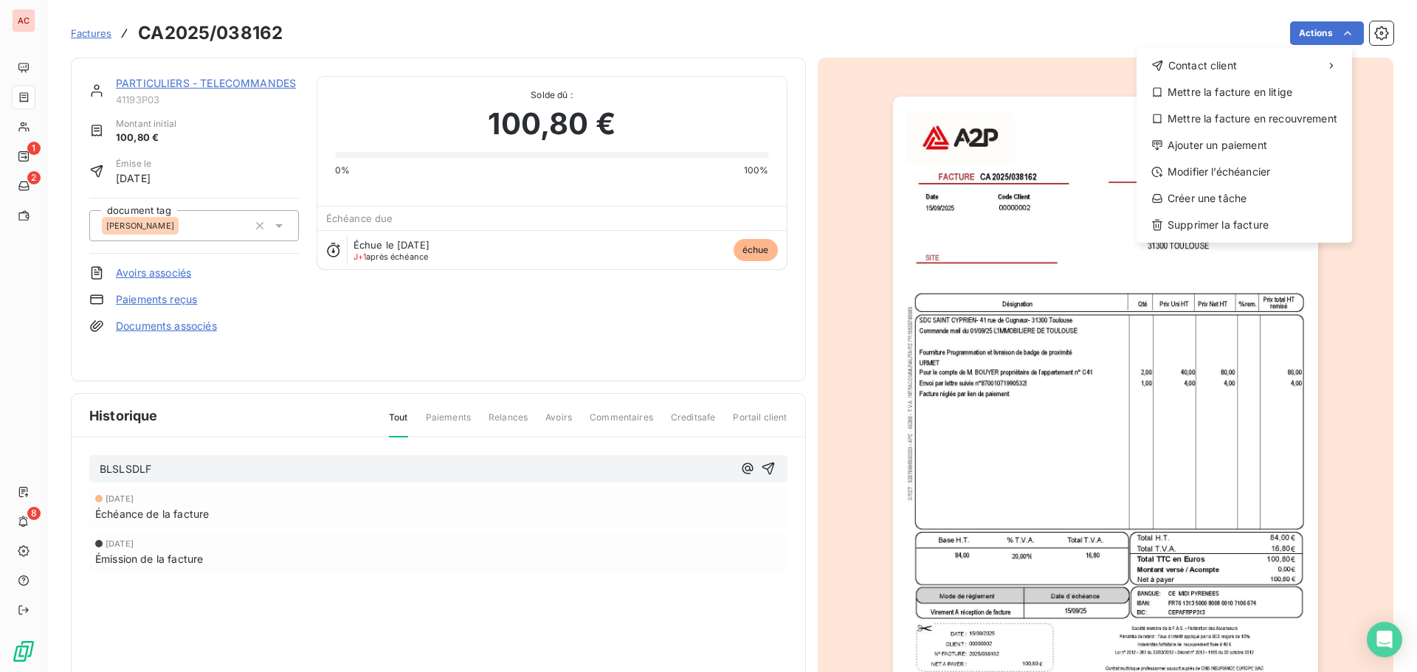
click at [386, 335] on html "AC 1 2 8 Factures CA2025/038162 Actions Contact client Mettre la facture en lit…" at bounding box center [708, 336] width 1417 height 672
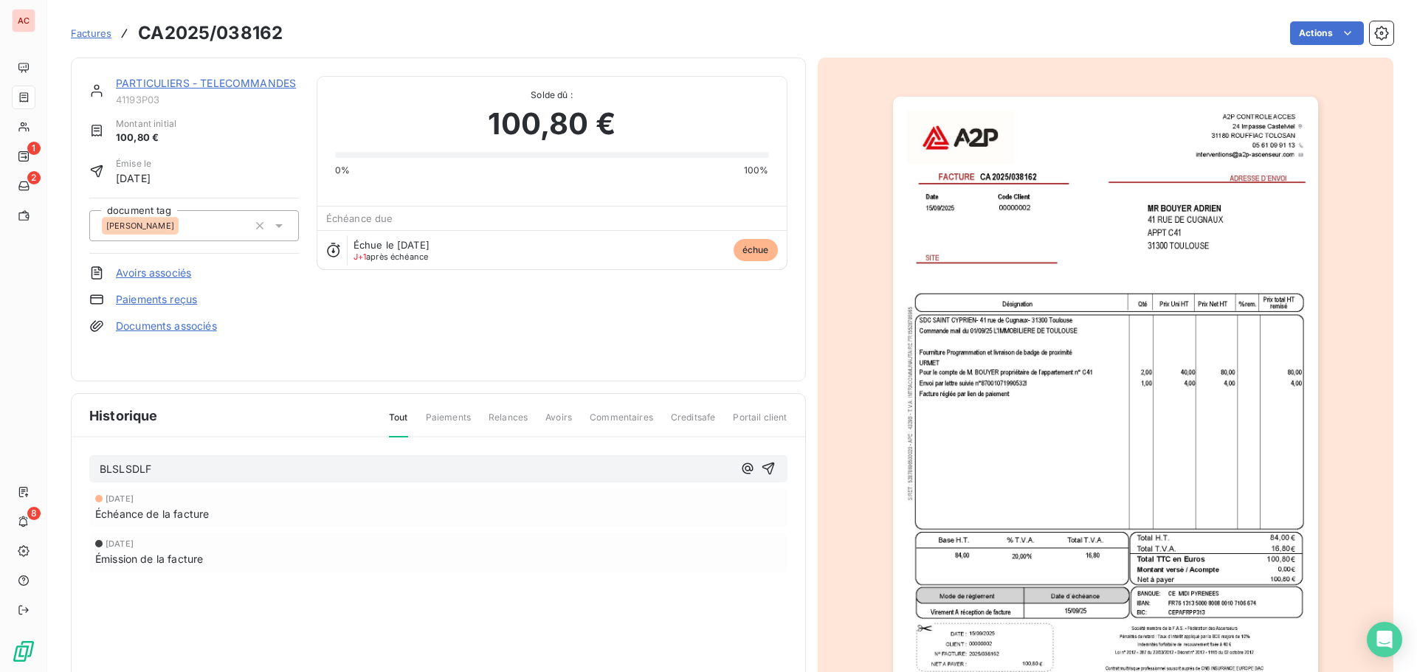
click at [442, 418] on span "Paiements" at bounding box center [448, 423] width 45 height 25
click at [1378, 634] on icon "Open Intercom Messenger" at bounding box center [1384, 639] width 17 height 19
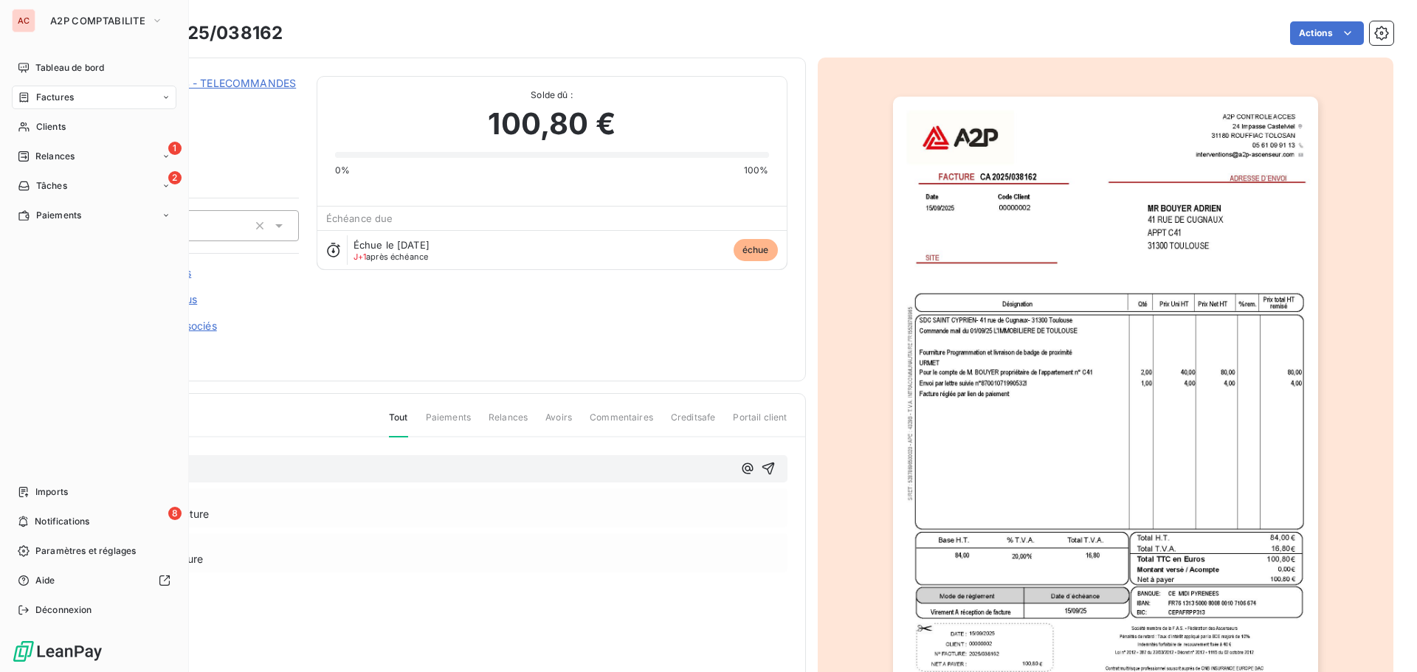
click at [27, 97] on icon at bounding box center [24, 98] width 13 height 12
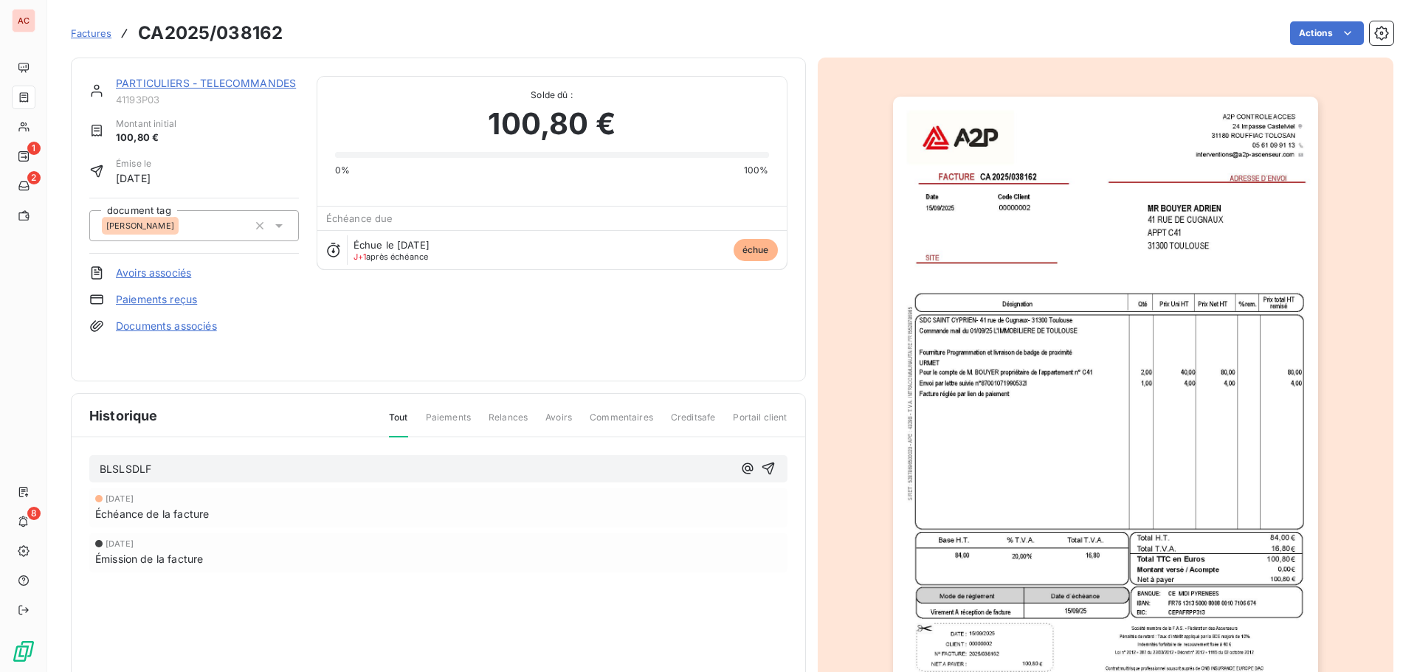
click at [77, 49] on section "Factures CA2025/038162 Actions PARTICULIERS - TELECOMMANDES 41193P03 Montant in…" at bounding box center [732, 336] width 1370 height 672
click at [78, 38] on span "Factures" at bounding box center [91, 33] width 41 height 12
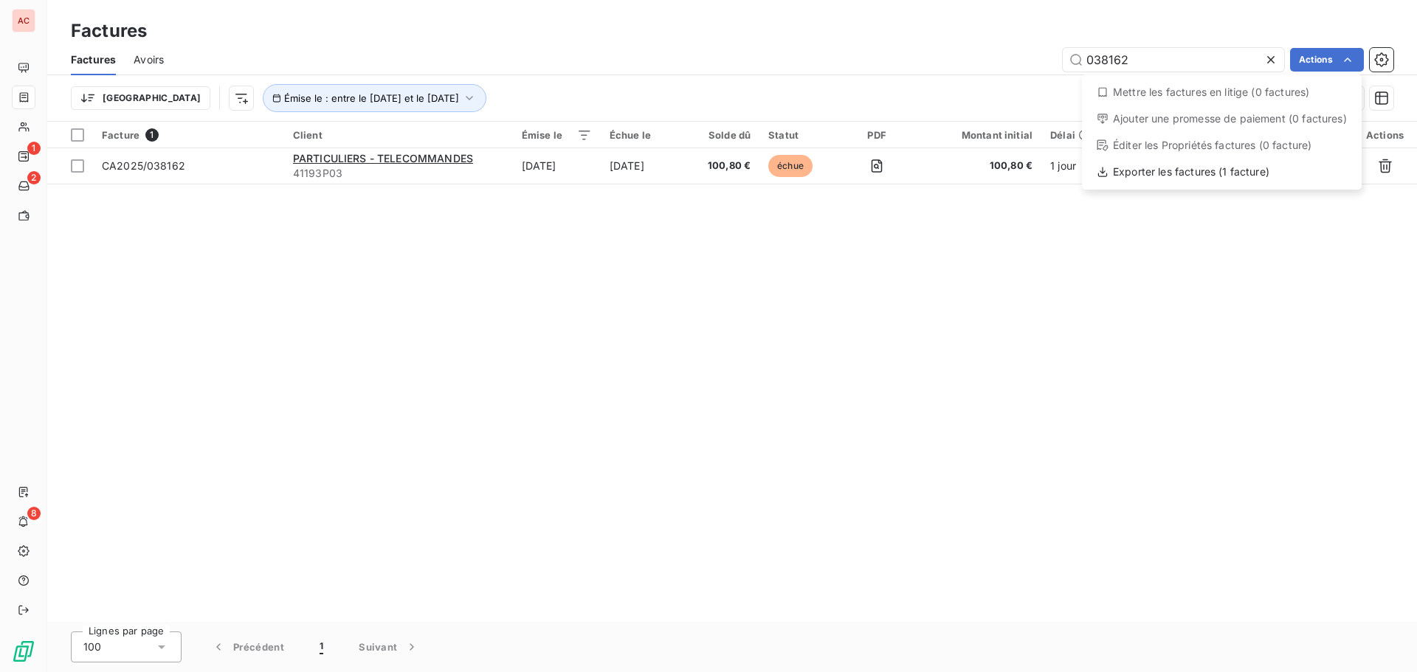
click at [1351, 63] on html "AC 1 2 8 Factures Factures Avoirs 038162 Actions Mettre les factures en litige …" at bounding box center [708, 336] width 1417 height 672
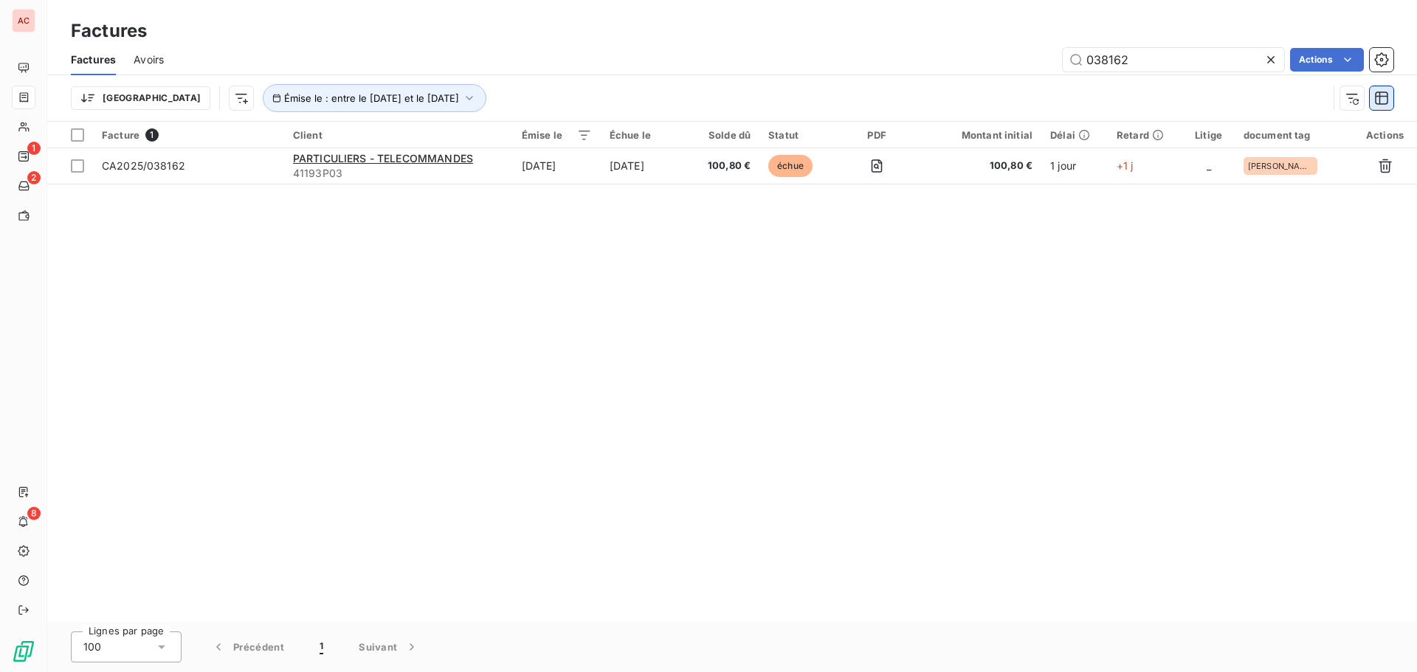
click at [1379, 94] on icon "button" at bounding box center [1381, 98] width 13 height 13
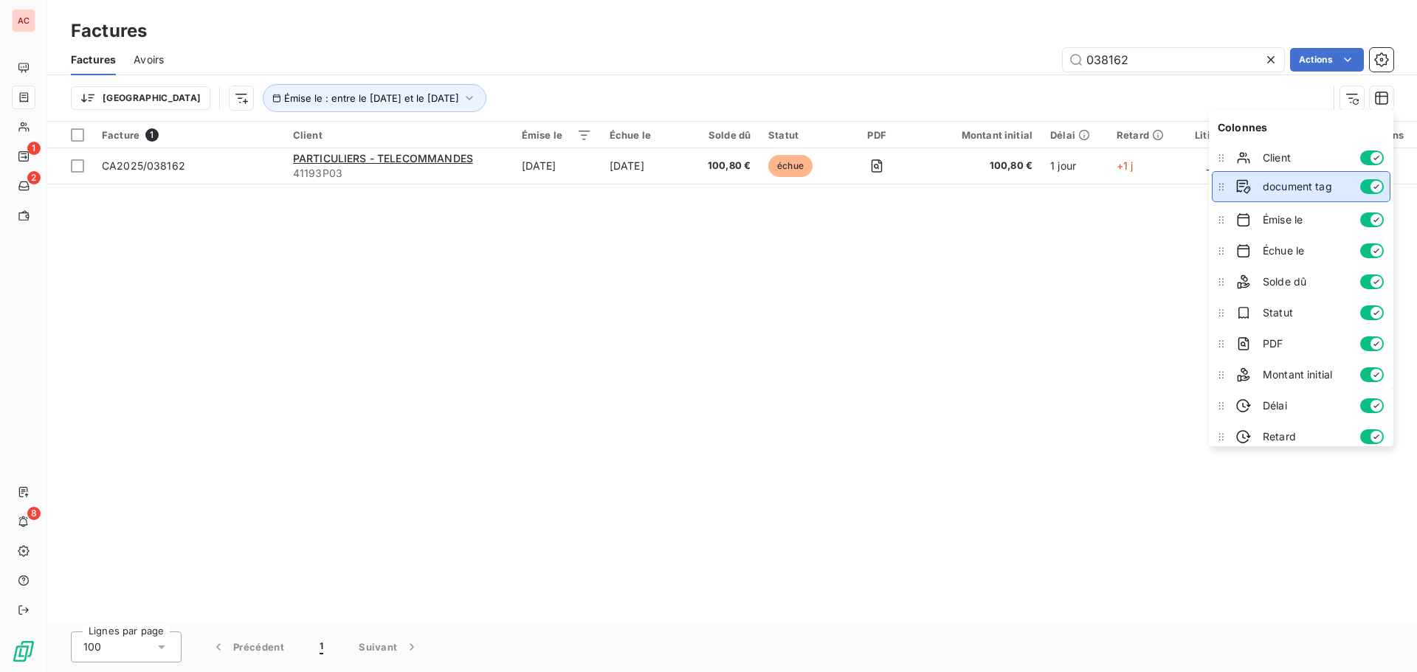
drag, startPoint x: 1225, startPoint y: 432, endPoint x: 1245, endPoint y: 190, distance: 242.2
click at [1245, 190] on li "document tag" at bounding box center [1301, 186] width 179 height 31
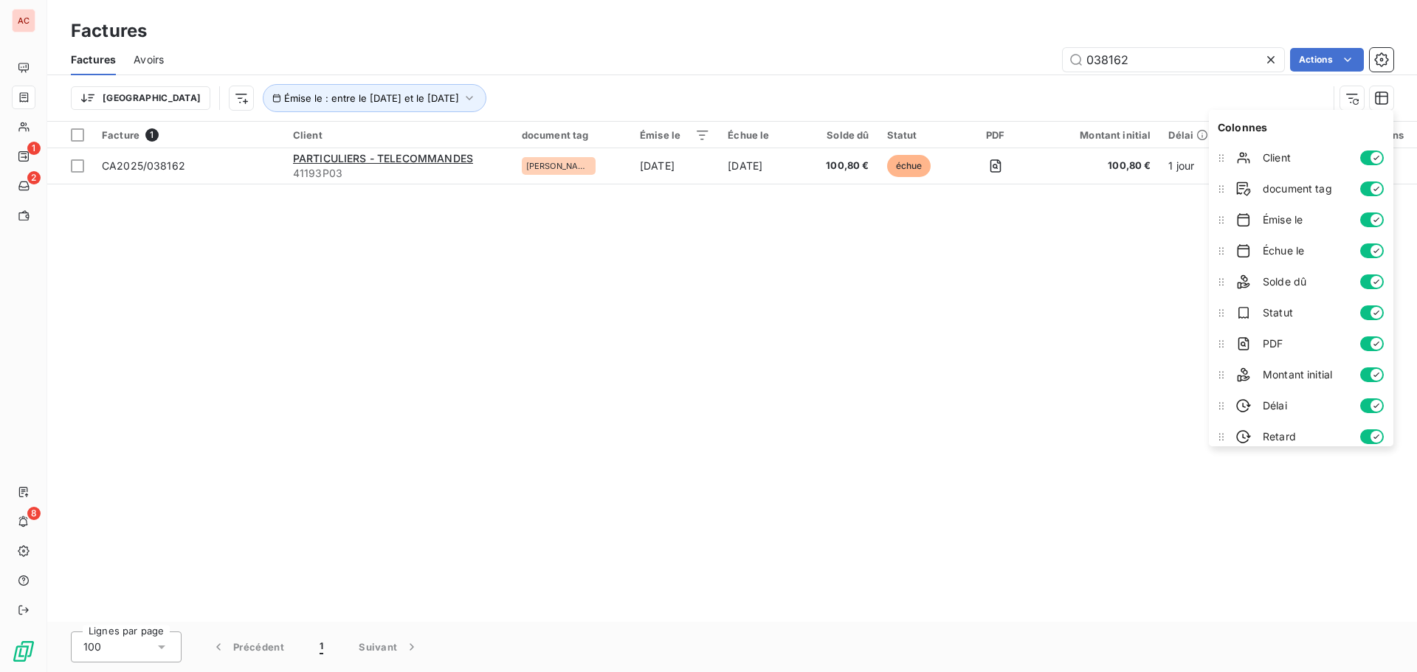
click at [1051, 346] on div "Facture 1 Client document tag Émise le Échue le Solde dû Statut PDF Montant ini…" at bounding box center [732, 372] width 1370 height 500
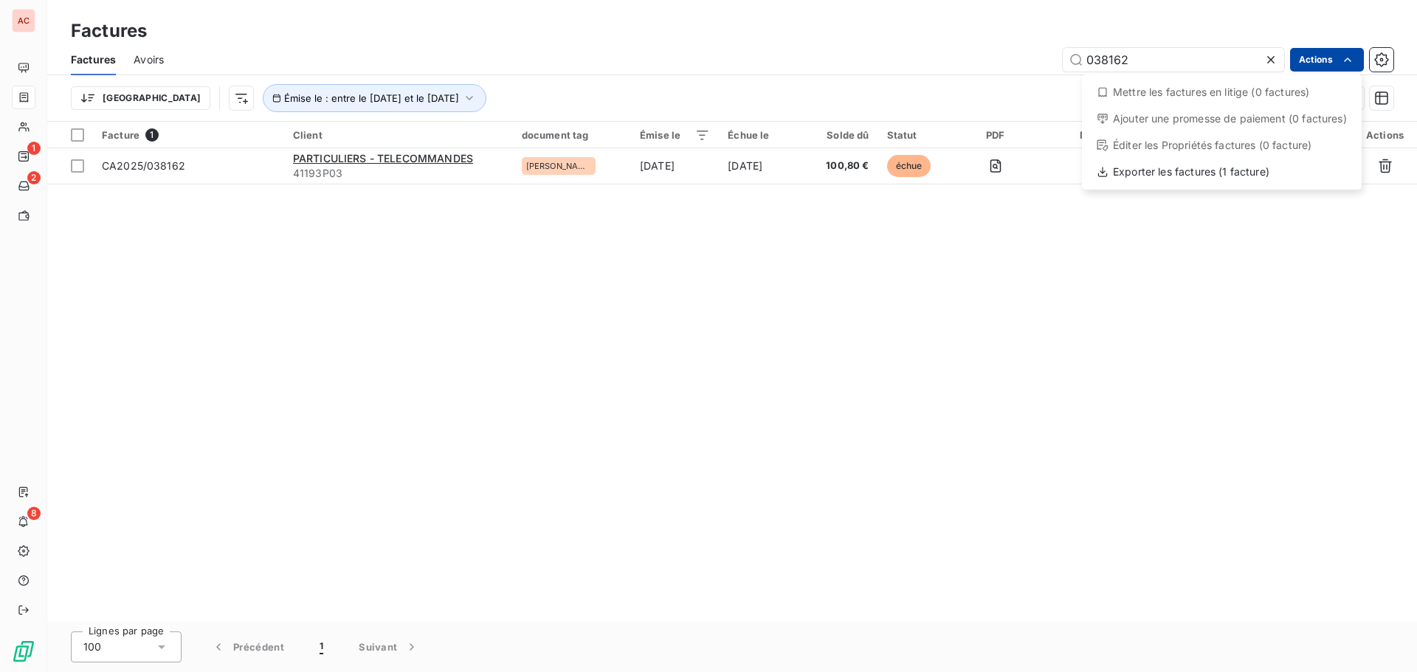
click at [1309, 62] on html "AC 1 2 8 Factures Factures Avoirs 038162 Actions Mettre les factures en litige …" at bounding box center [708, 336] width 1417 height 672
click at [1267, 179] on div "Exporter les factures (1 facture)" at bounding box center [1222, 172] width 268 height 24
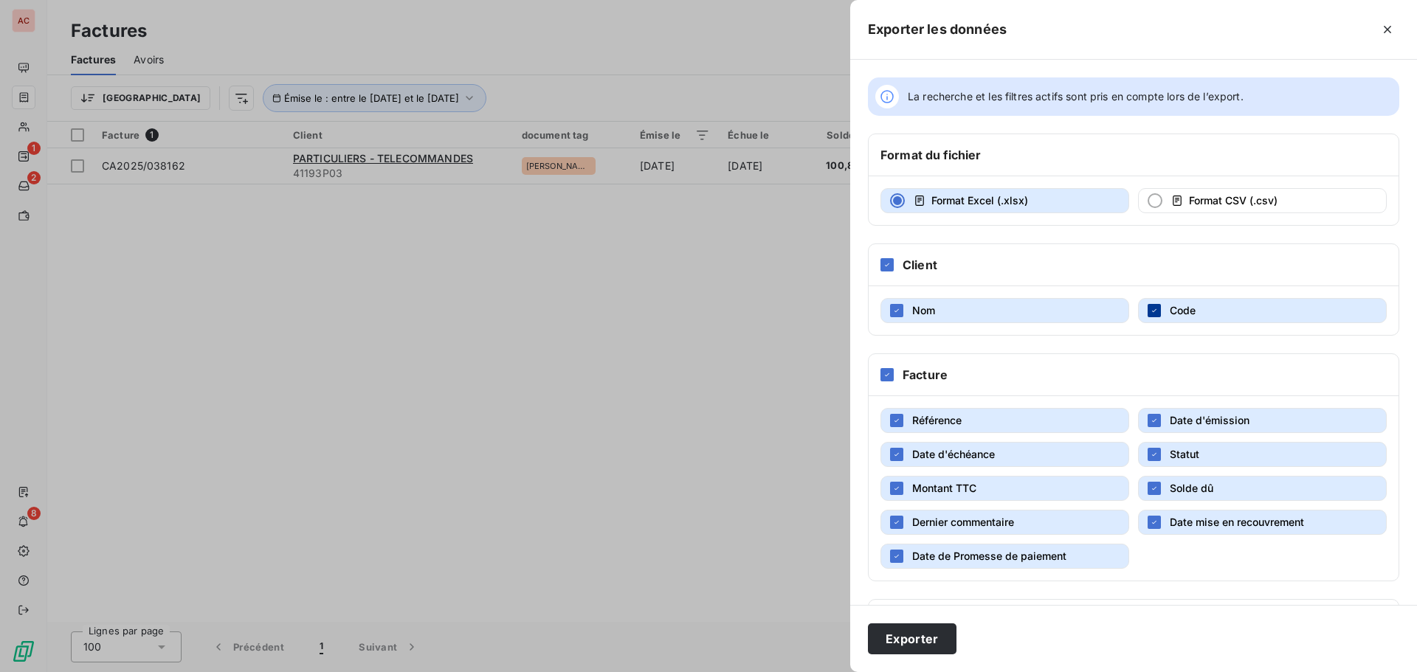
click at [1150, 314] on icon "button" at bounding box center [1154, 310] width 9 height 9
click at [1152, 523] on icon "button" at bounding box center [1154, 522] width 4 height 3
click at [891, 558] on div "button" at bounding box center [896, 556] width 13 height 13
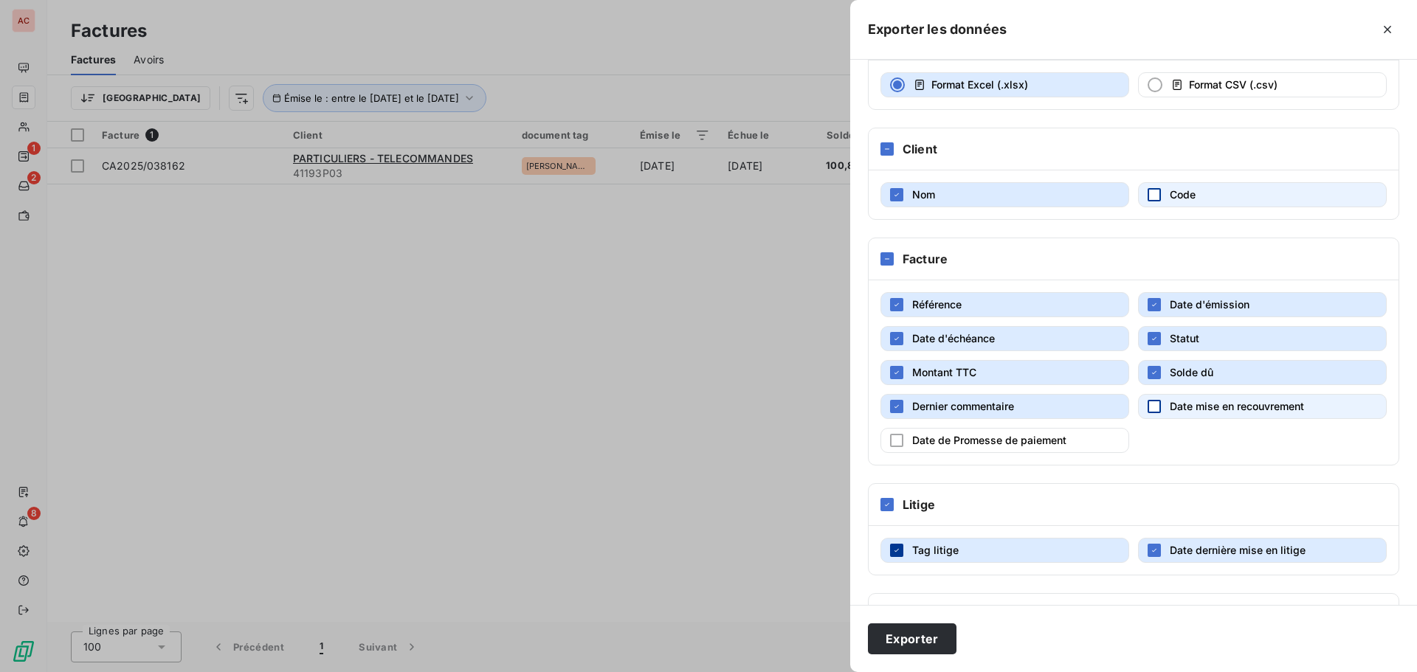
scroll to position [187, 0]
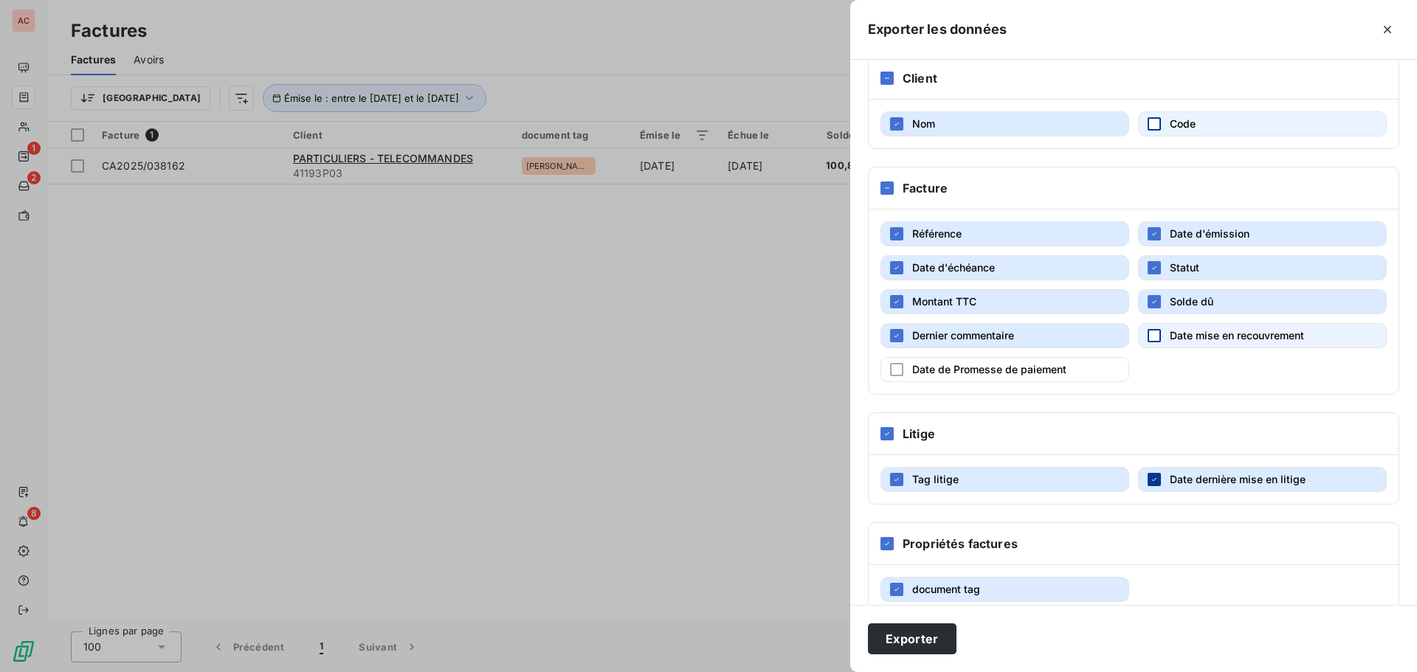
click at [1150, 483] on icon "button" at bounding box center [1154, 479] width 9 height 9
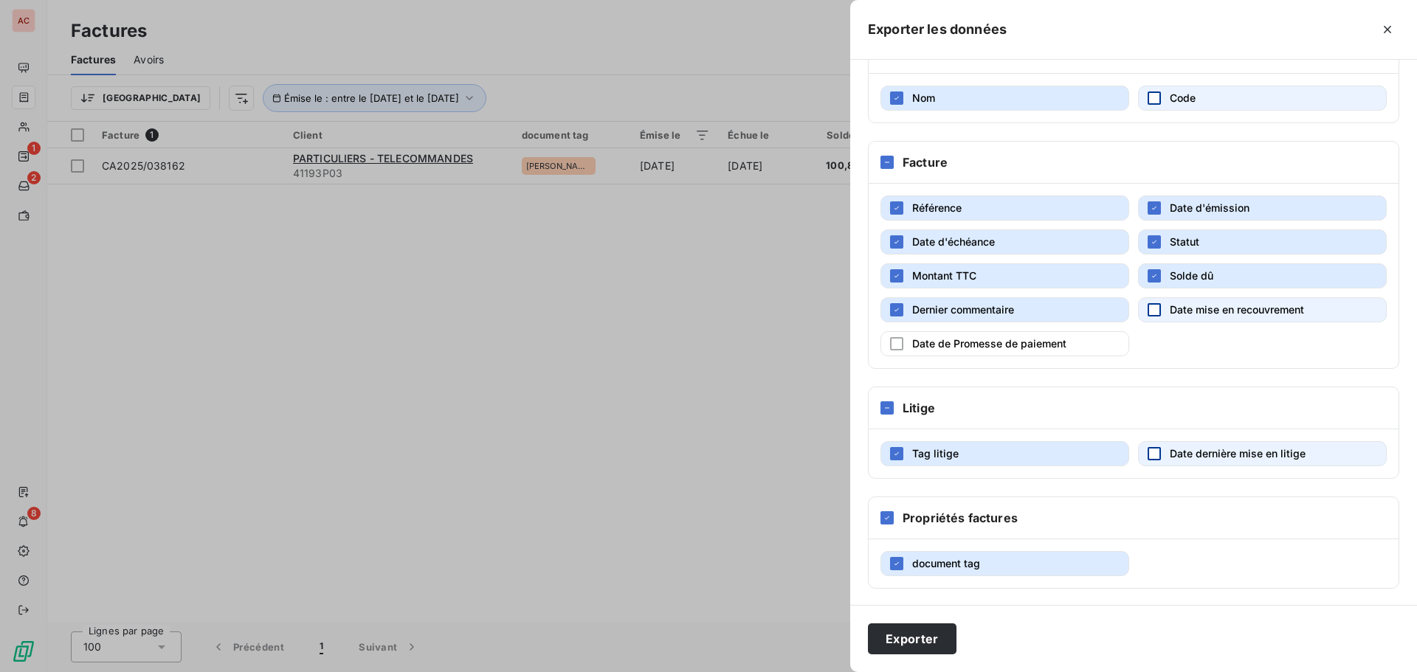
scroll to position [214, 0]
click at [670, 472] on div at bounding box center [708, 336] width 1417 height 672
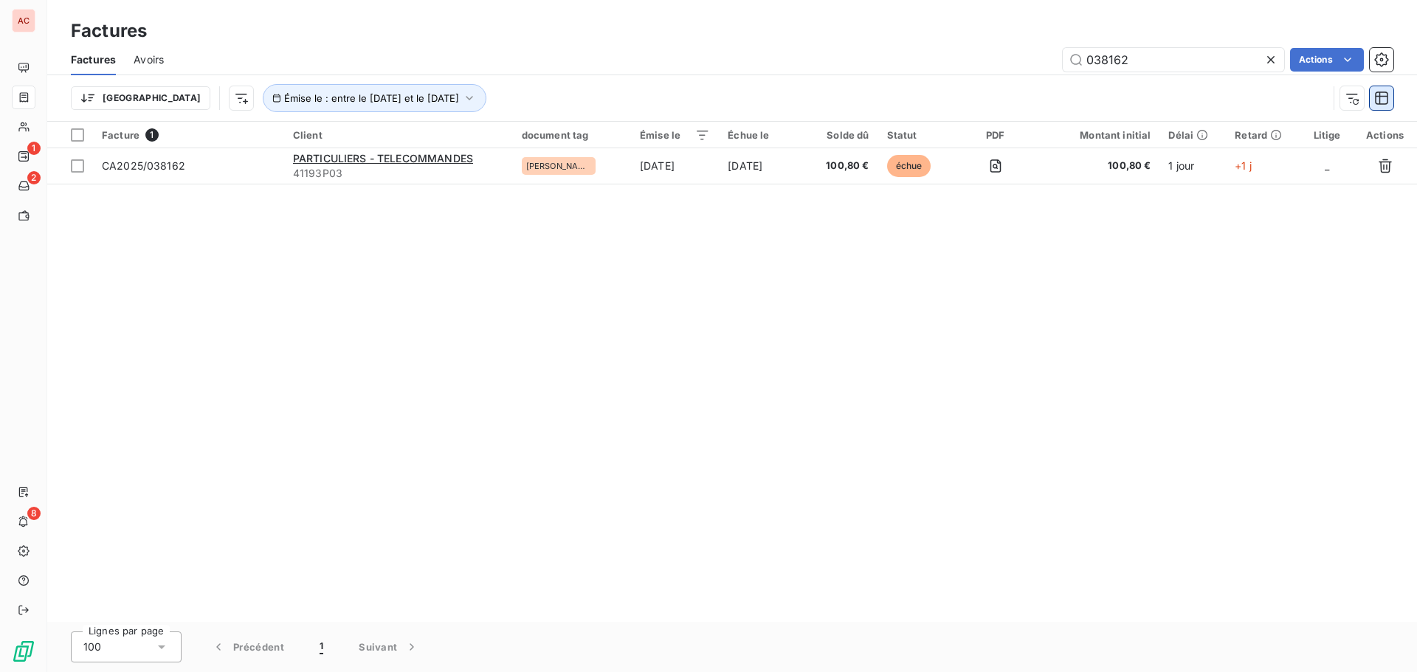
click at [1382, 105] on icon "button" at bounding box center [1381, 98] width 15 height 15
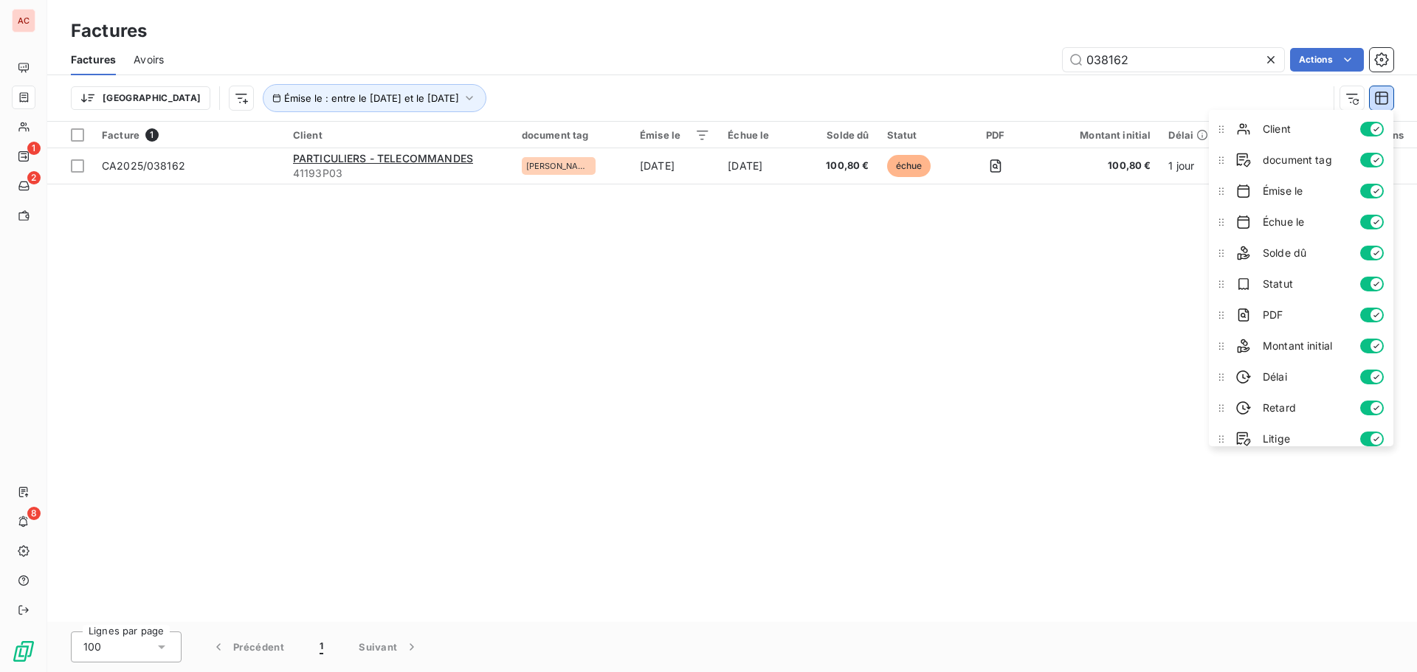
scroll to position [40, 0]
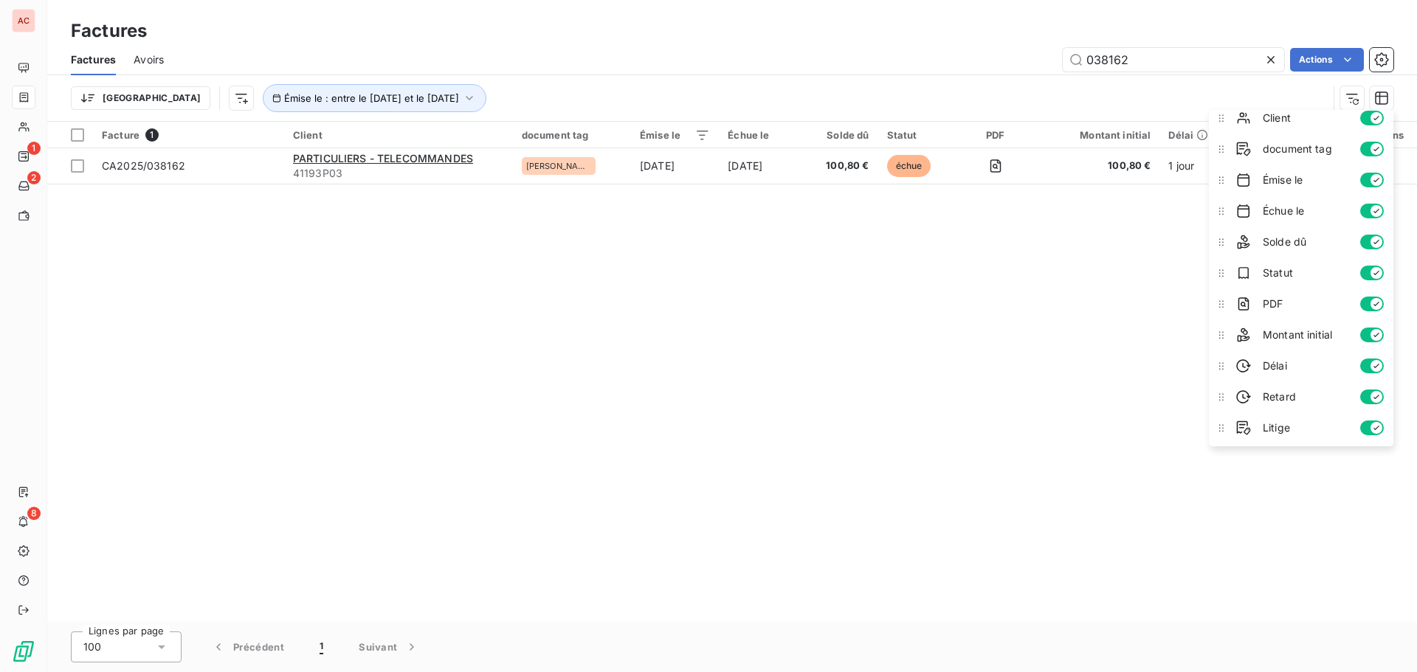
click at [1041, 327] on div "Facture 1 Client document tag Émise le Échue le Solde dû Statut PDF Montant ini…" at bounding box center [732, 372] width 1370 height 500
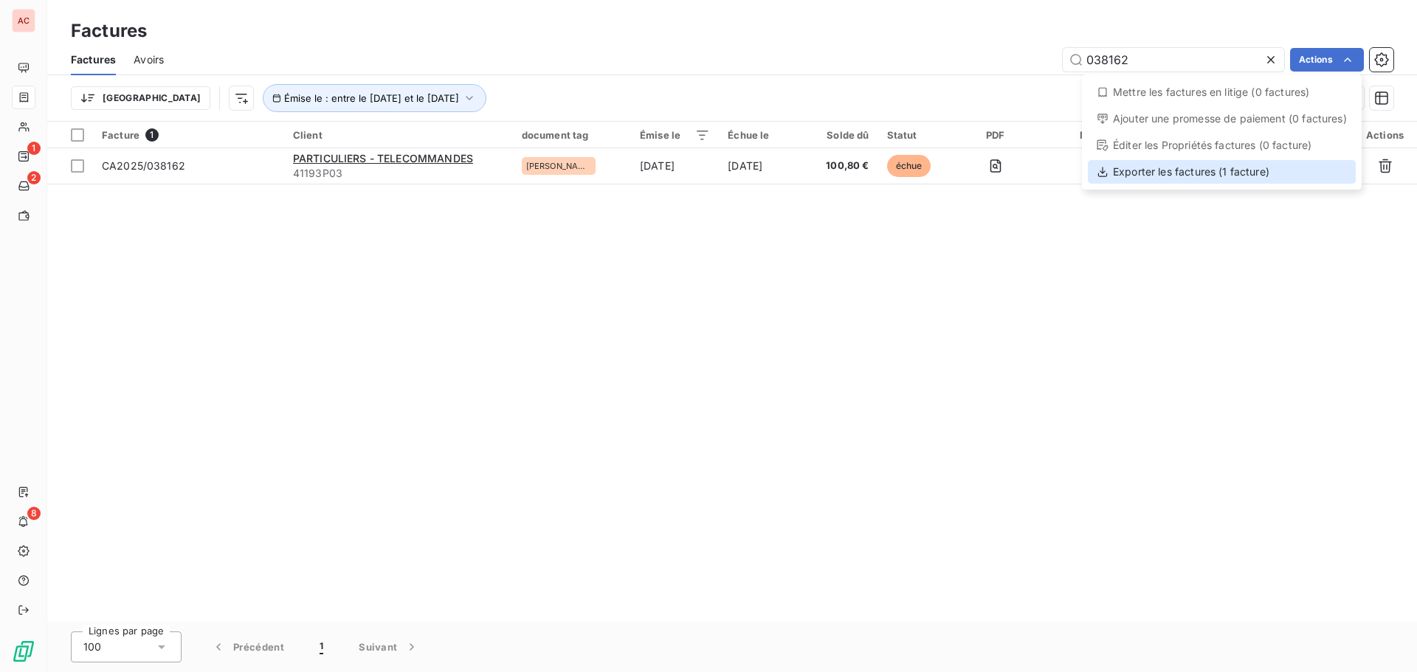
click at [1219, 181] on div "Exporter les factures (1 facture)" at bounding box center [1222, 172] width 268 height 24
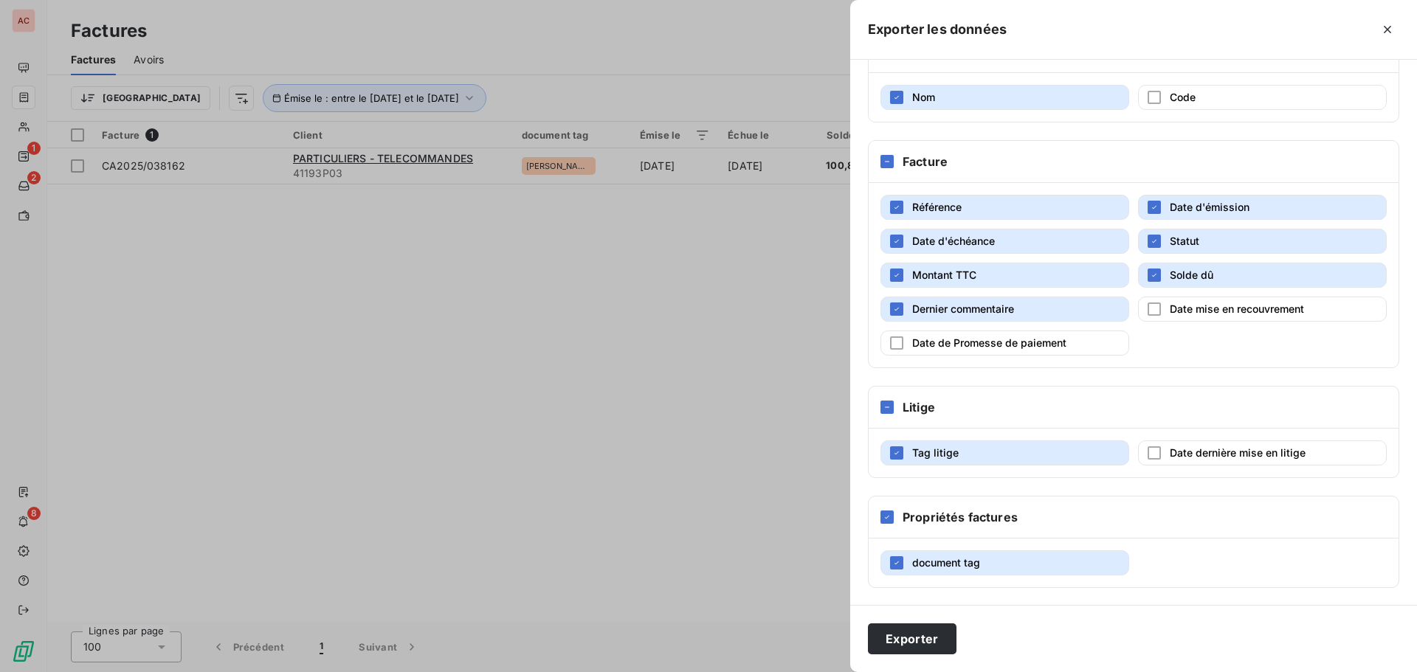
scroll to position [214, 0]
click at [934, 631] on button "Exporter" at bounding box center [912, 639] width 89 height 31
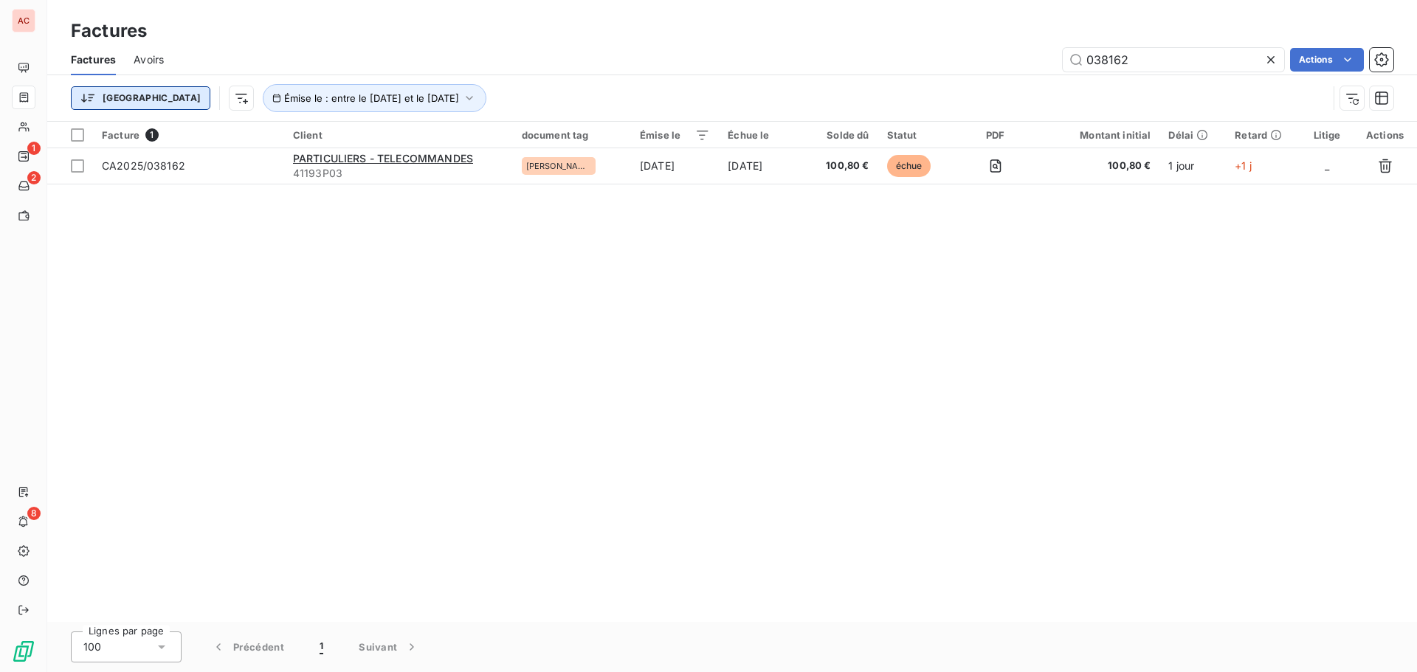
click at [99, 100] on html "AC 1 2 8 Factures Factures Avoirs 038162 Actions [GEOGRAPHIC_DATA] Émise le : e…" at bounding box center [708, 336] width 1417 height 672
click at [238, 100] on html "AC 1 2 8 Factures Factures Avoirs 038162 Actions [GEOGRAPHIC_DATA] Émise le : e…" at bounding box center [708, 336] width 1417 height 672
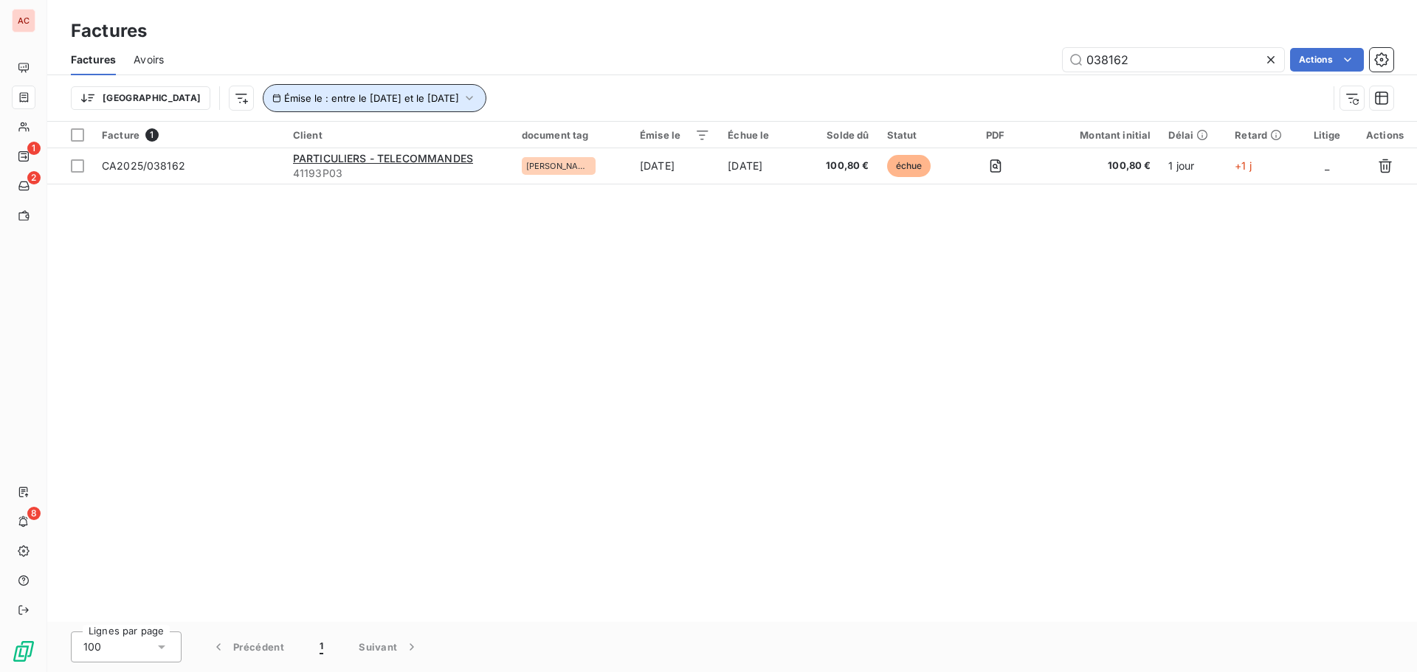
click at [462, 97] on icon "button" at bounding box center [469, 98] width 15 height 15
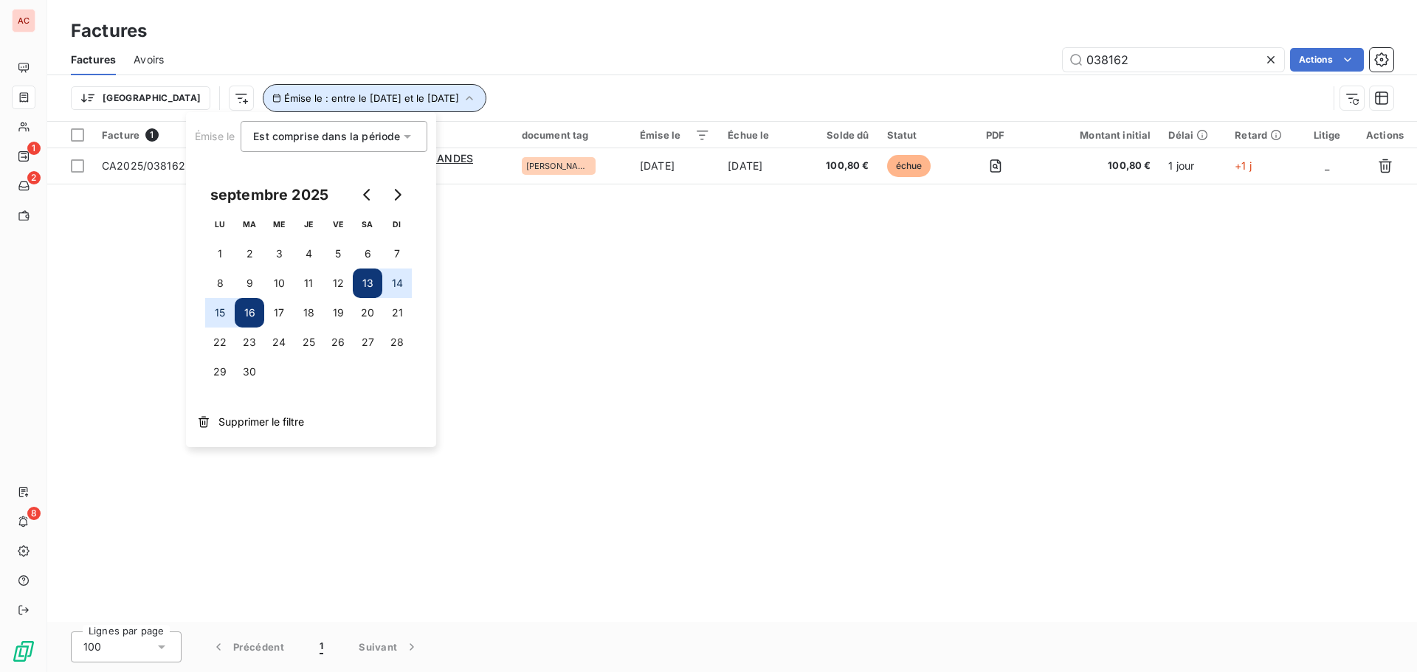
click at [462, 97] on icon "button" at bounding box center [469, 98] width 15 height 15
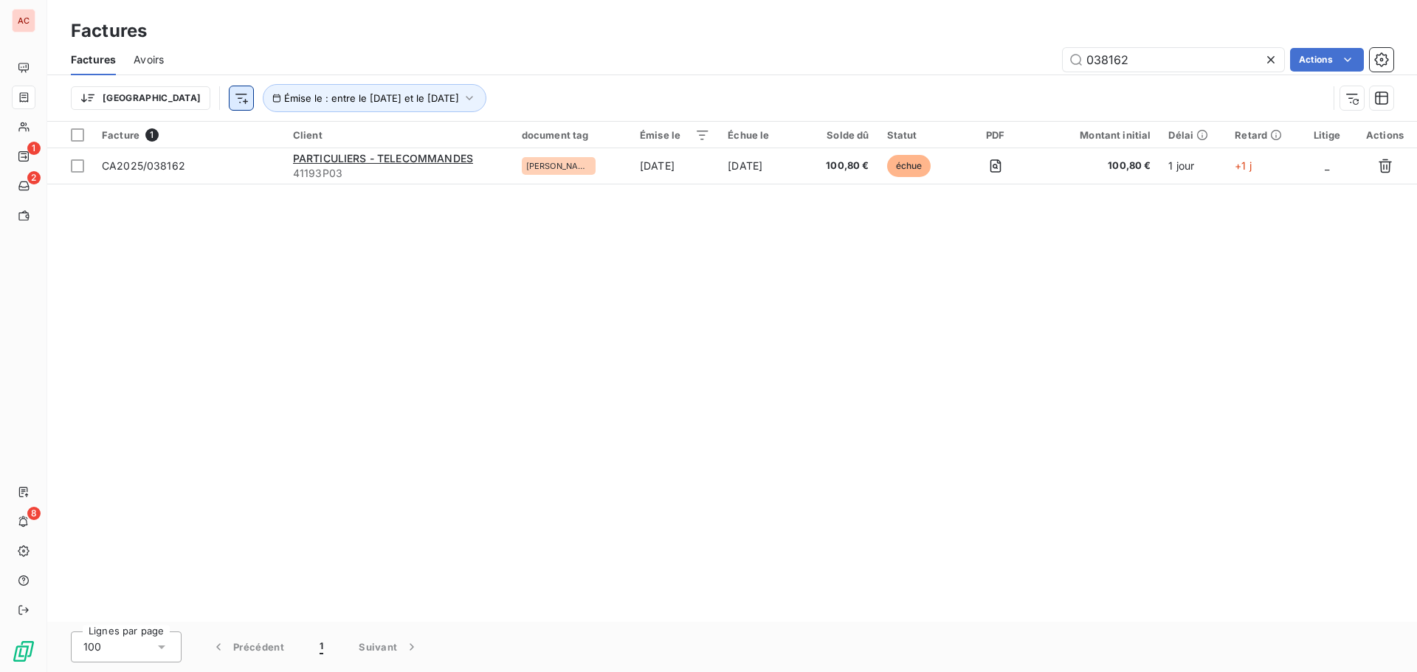
drag, startPoint x: 179, startPoint y: 98, endPoint x: 163, endPoint y: 98, distance: 15.5
click at [172, 98] on div "Trier Émise le : entre le [DATE] et le [DATE]" at bounding box center [699, 98] width 1257 height 28
click at [163, 98] on html "AC 1 2 8 Factures Factures Avoirs 038162 Actions Trier Rechercher et sélectionn…" at bounding box center [708, 336] width 1417 height 672
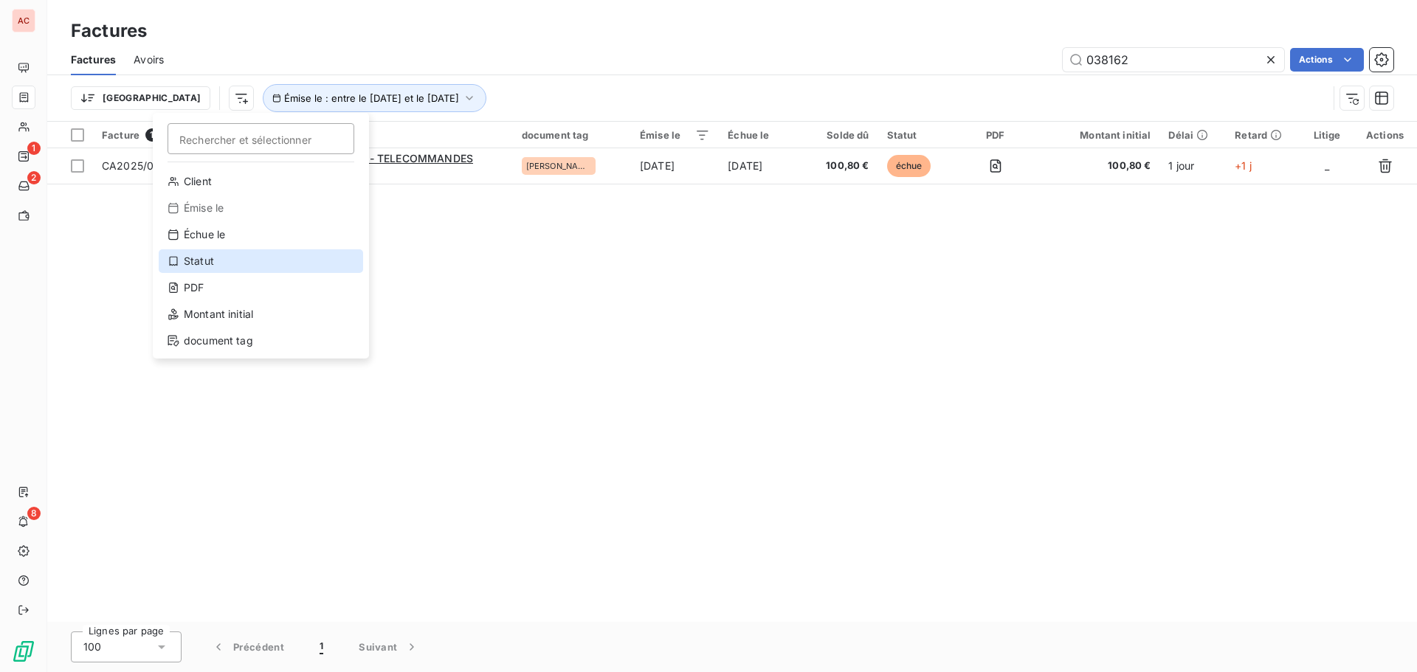
click at [218, 259] on div "Statut" at bounding box center [261, 261] width 204 height 24
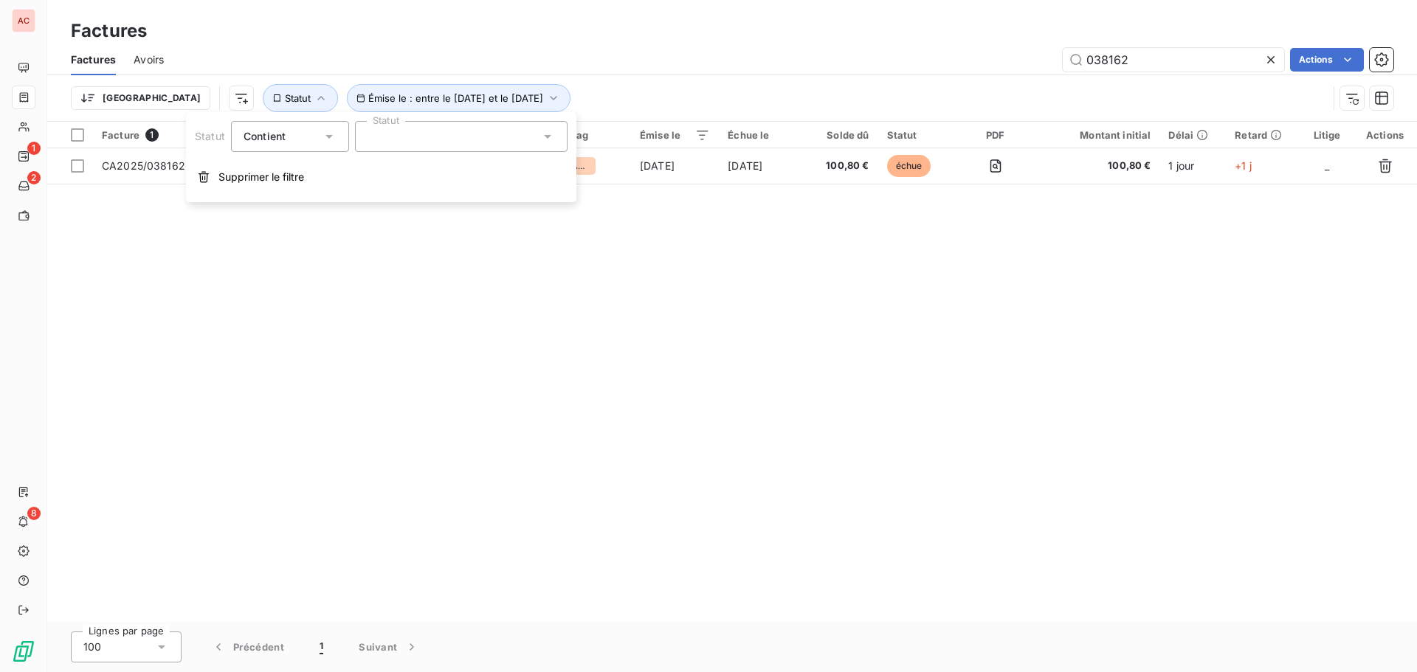
click at [420, 134] on div at bounding box center [461, 136] width 213 height 31
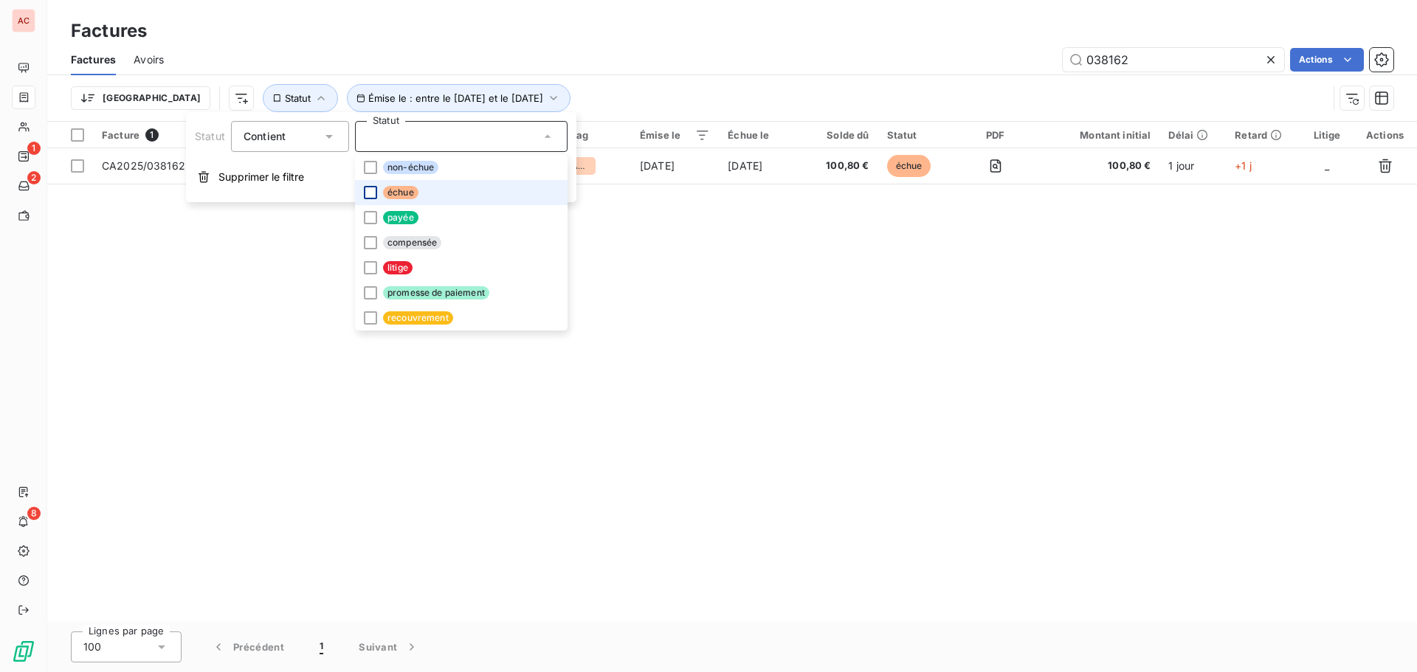
click at [368, 194] on div at bounding box center [370, 192] width 13 height 13
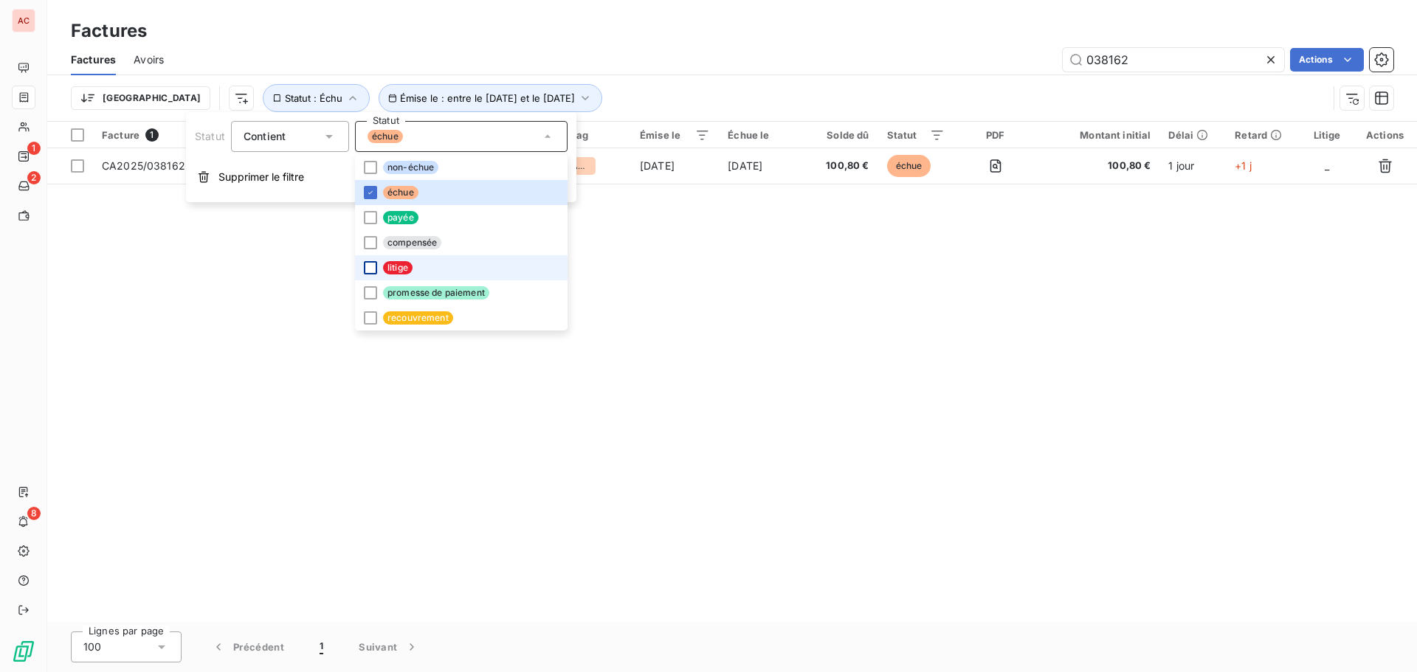
click at [370, 269] on div at bounding box center [370, 267] width 13 height 13
click at [370, 290] on div at bounding box center [370, 292] width 13 height 13
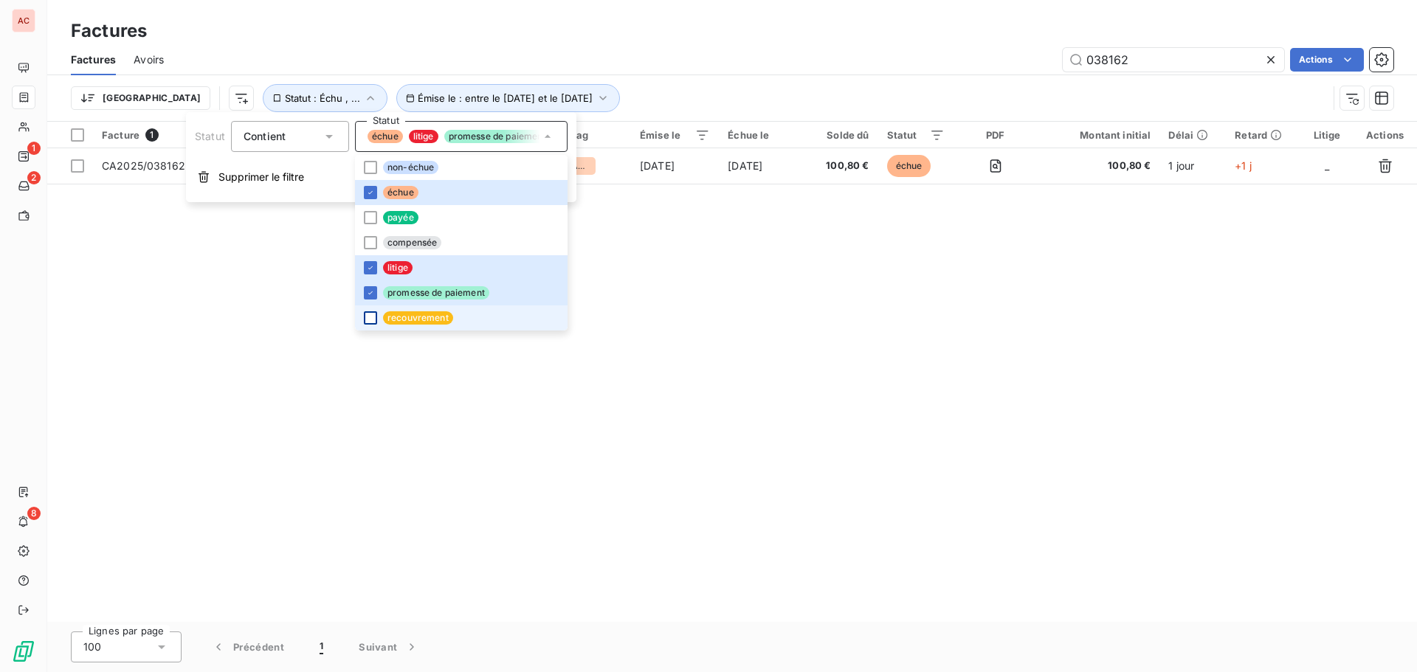
click at [368, 318] on div at bounding box center [370, 317] width 13 height 13
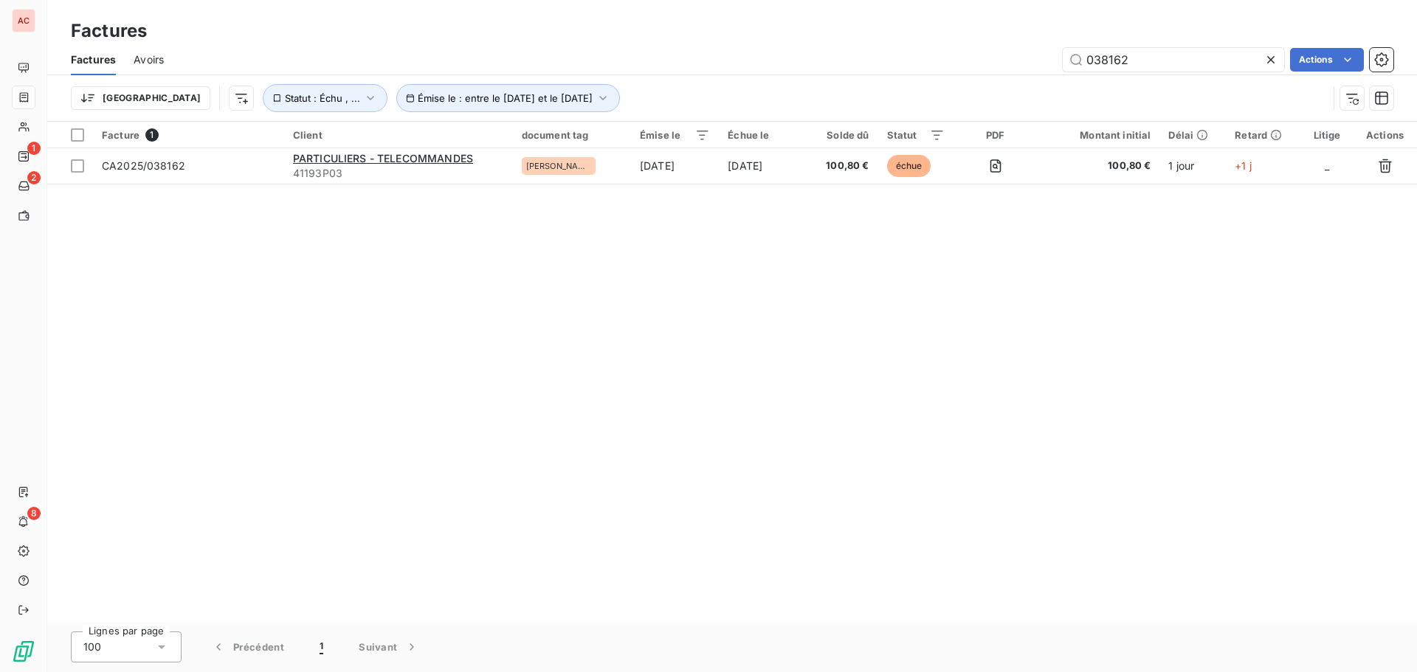
click at [696, 314] on div "Facture 1 Client document tag Émise le Échue le Solde dû Statut PDF Montant ini…" at bounding box center [732, 372] width 1370 height 500
click at [1275, 63] on icon at bounding box center [1271, 59] width 15 height 15
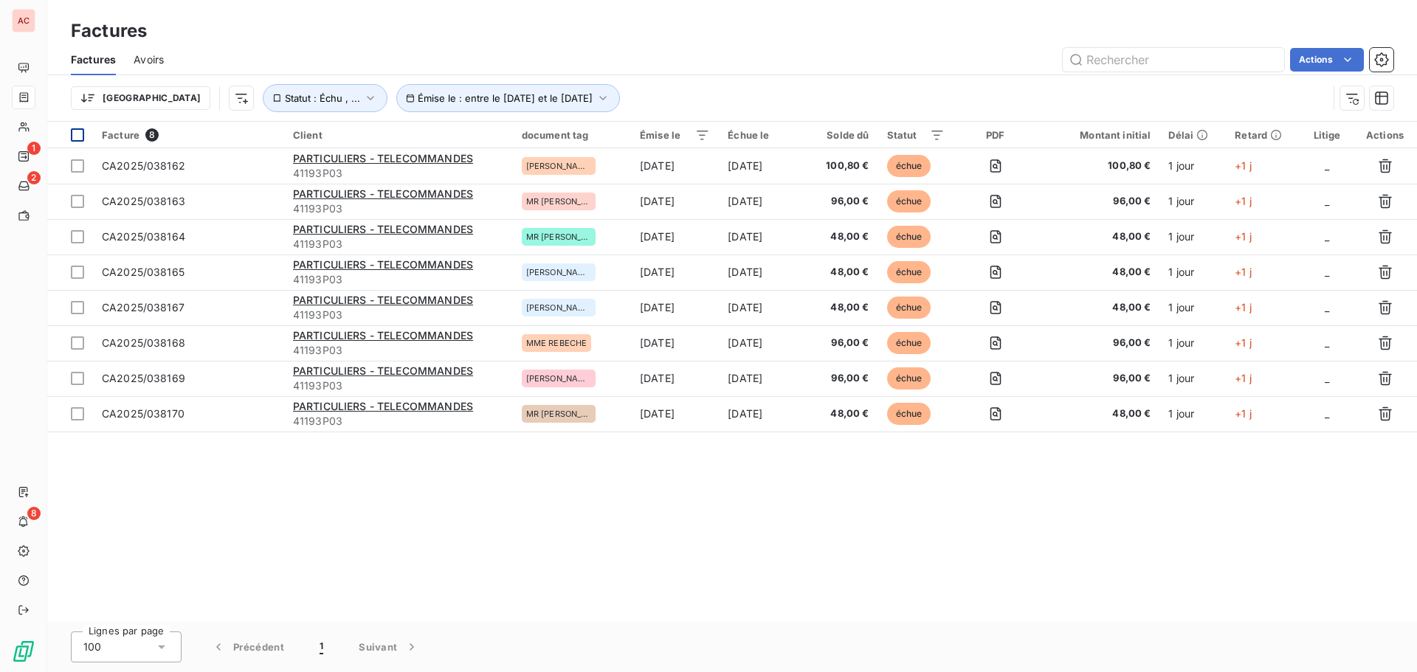
click at [77, 133] on div at bounding box center [77, 134] width 13 height 13
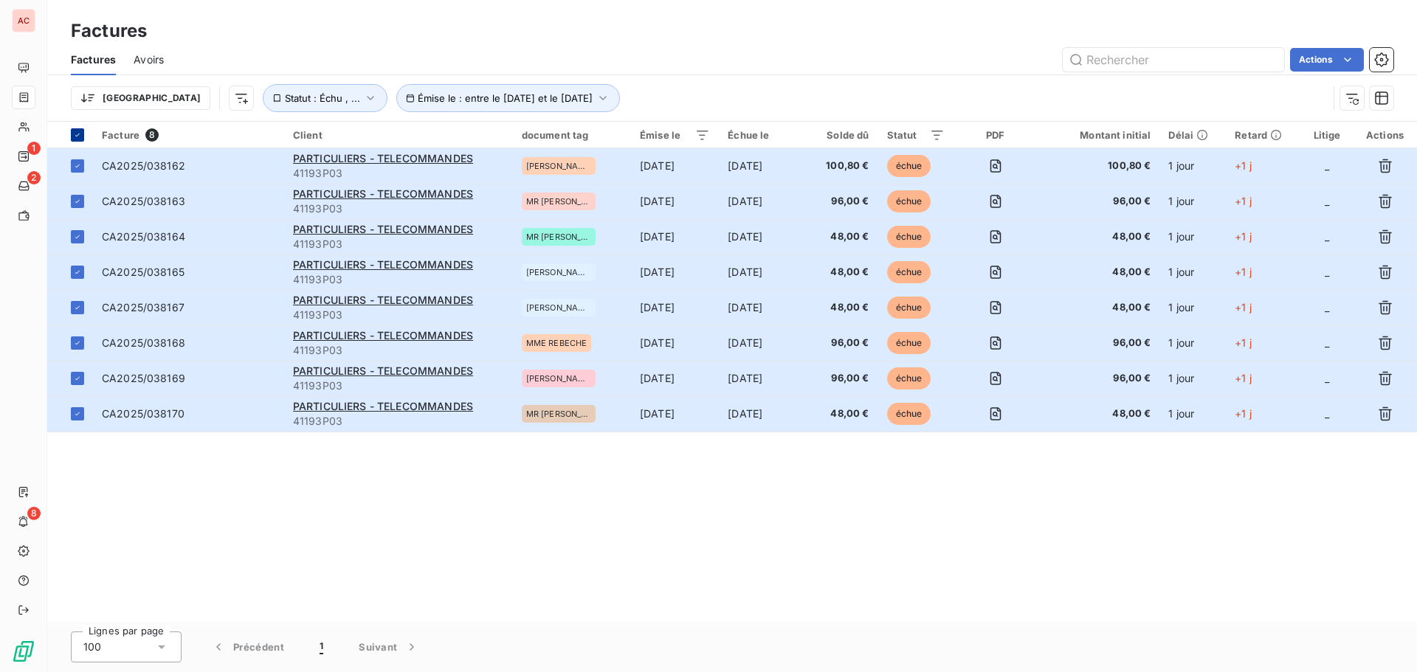
click at [77, 133] on icon at bounding box center [77, 135] width 9 height 9
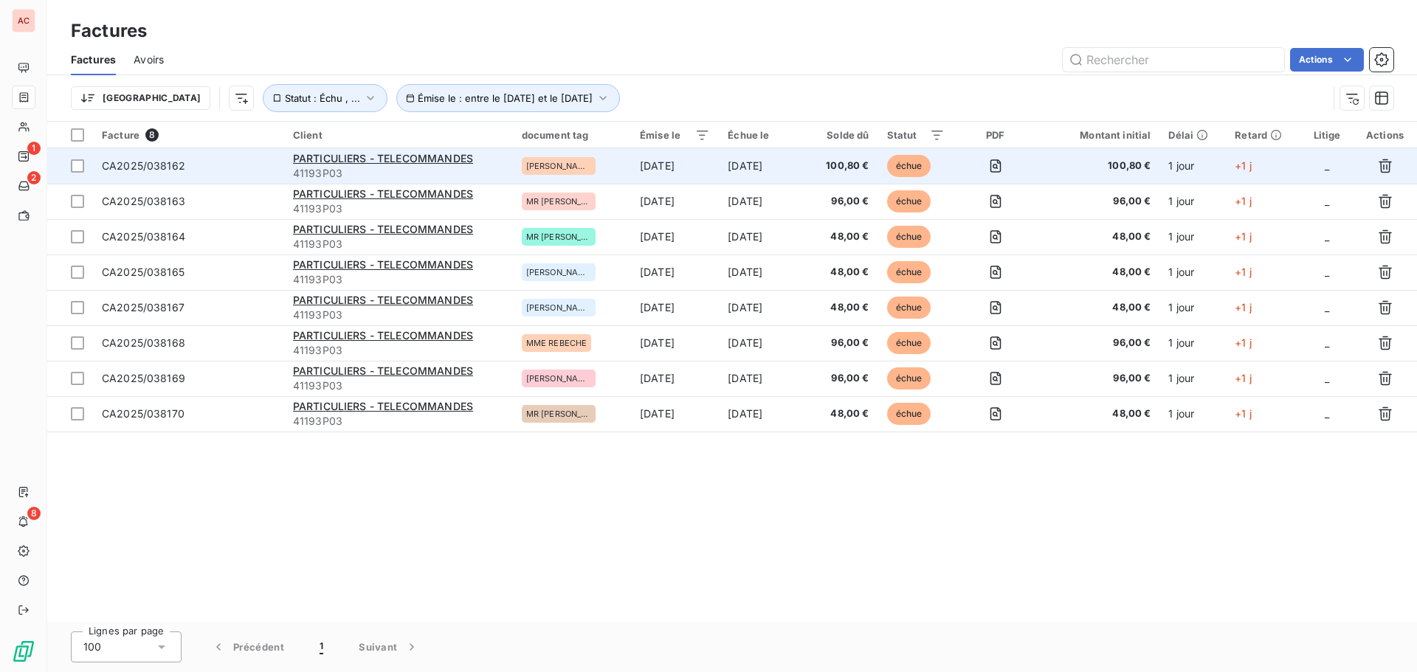
click at [164, 162] on span "CA2025/038162" at bounding box center [143, 165] width 83 height 13
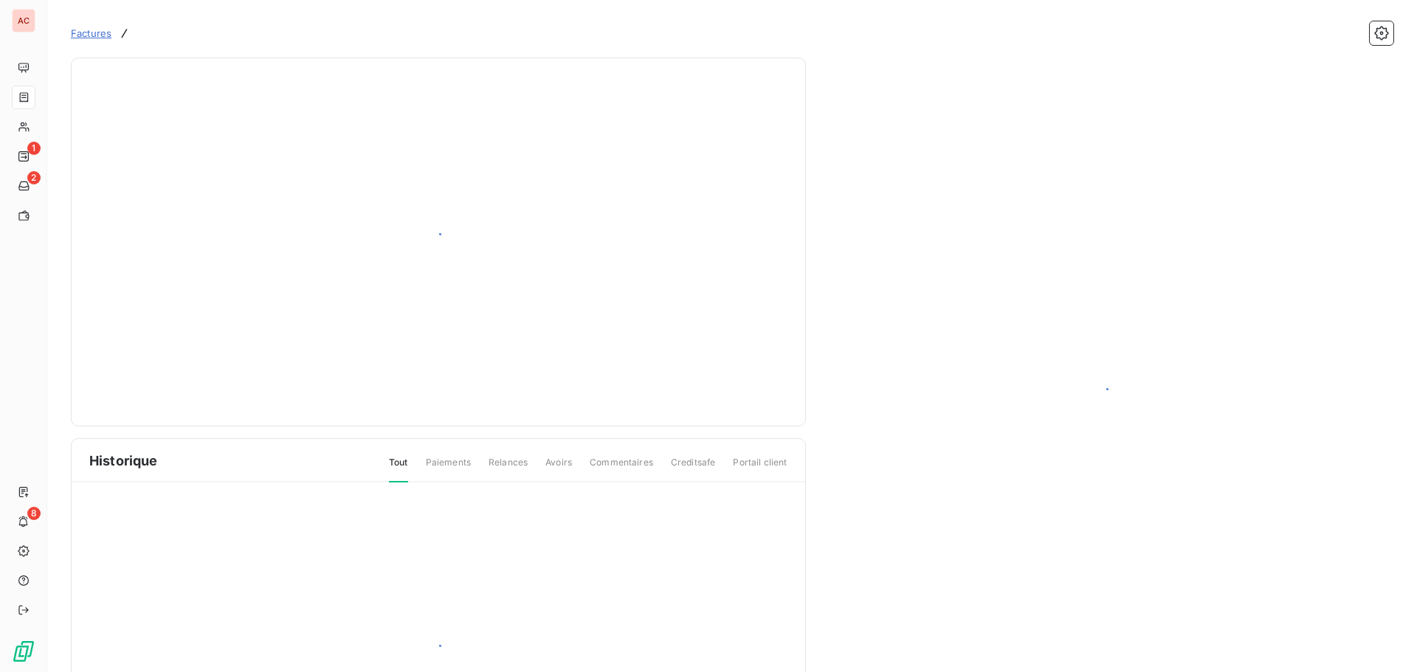
click at [164, 162] on div at bounding box center [438, 242] width 698 height 332
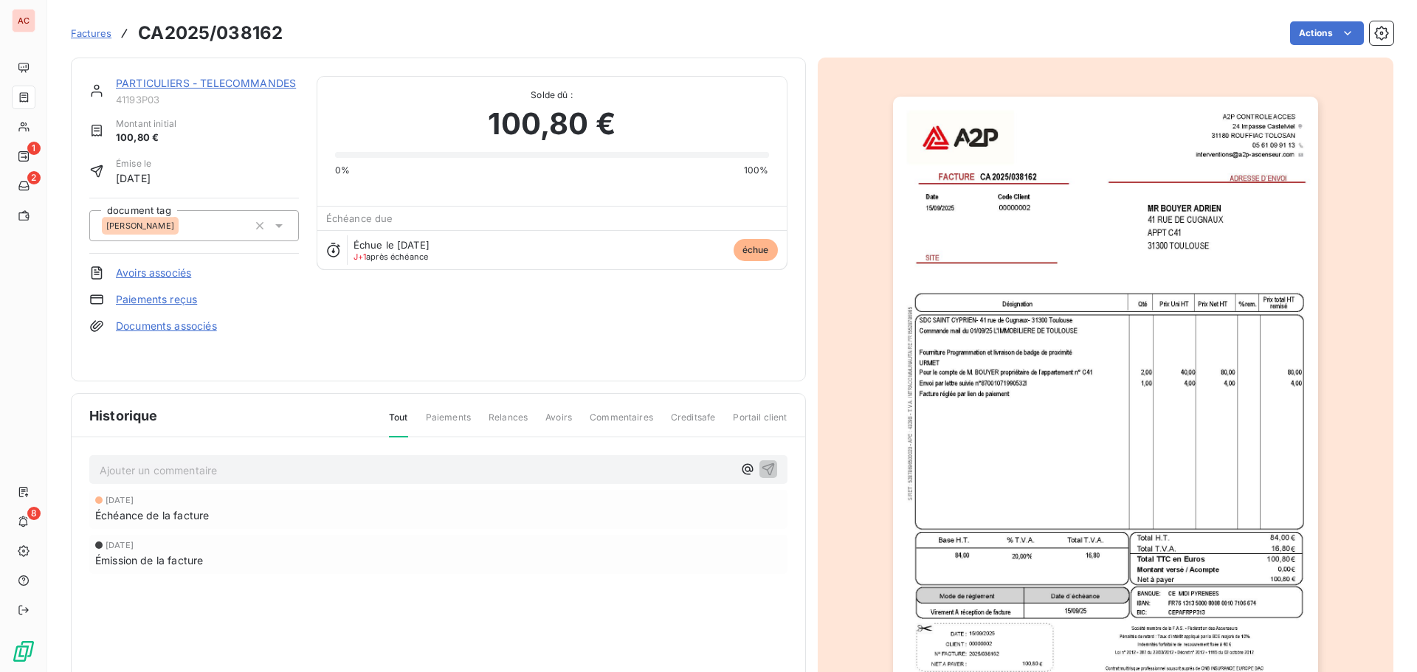
click at [257, 32] on h3 "CA2025/038162" at bounding box center [210, 33] width 145 height 27
copy h3 "038162"
click at [76, 38] on span "Factures" at bounding box center [91, 33] width 41 height 12
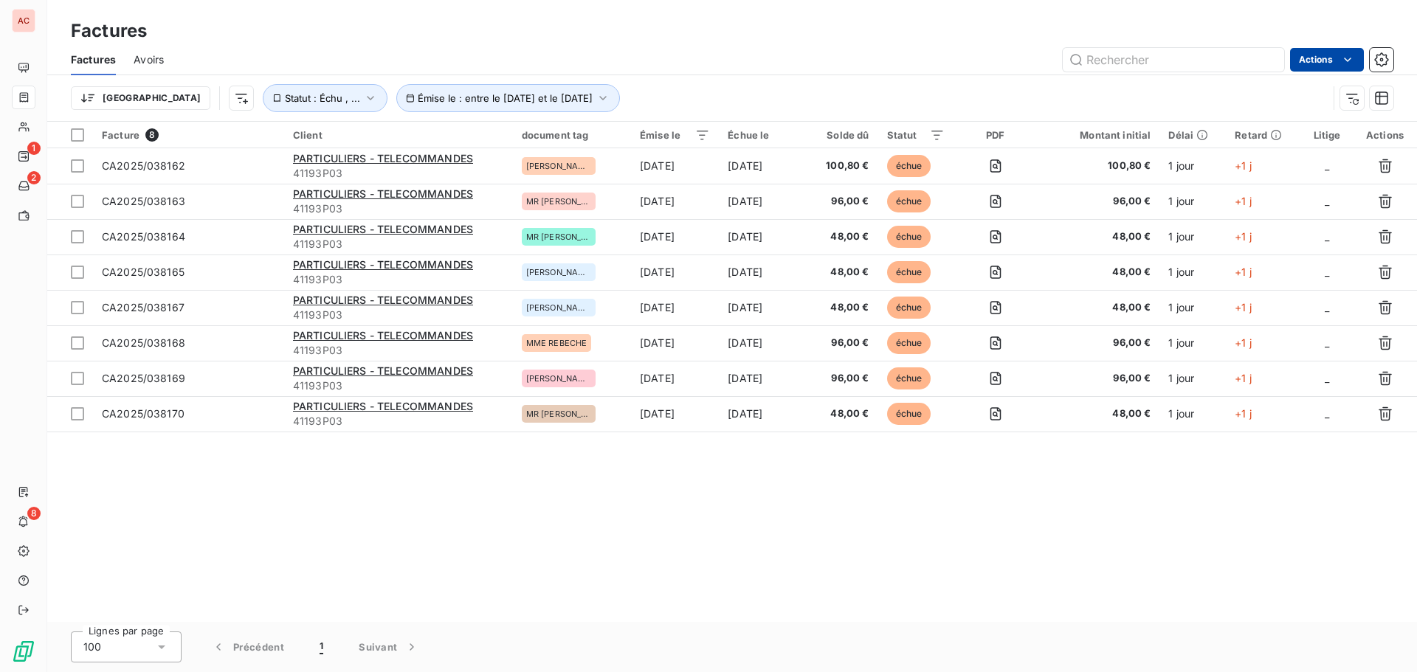
click at [1336, 60] on html "AC 1 2 8 Factures Factures Avoirs Actions Trier Émise le : entre le [DATE] et l…" at bounding box center [708, 336] width 1417 height 672
click at [1336, 60] on html "AC 1 2 8 Factures Factures Avoirs Actions Mettre les factures en litige (0 fact…" at bounding box center [708, 336] width 1417 height 672
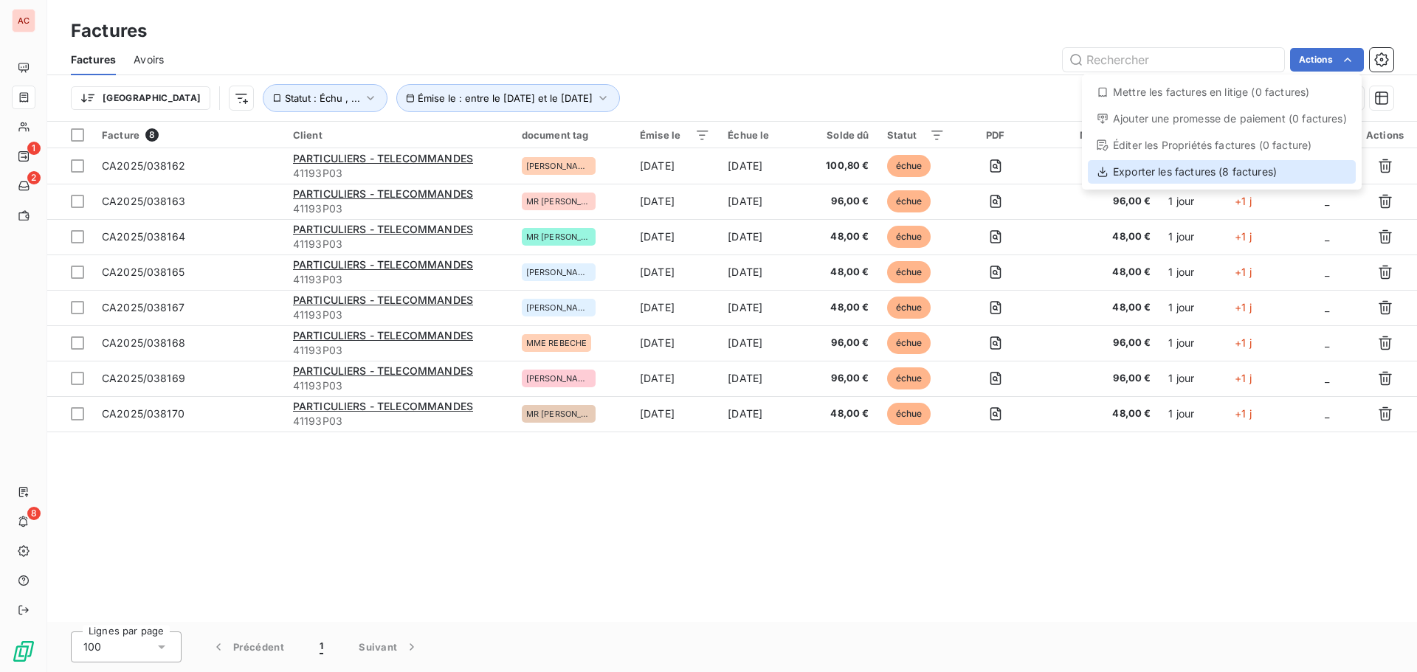
click at [1283, 172] on div "Exporter les factures (8 factures)" at bounding box center [1222, 172] width 268 height 24
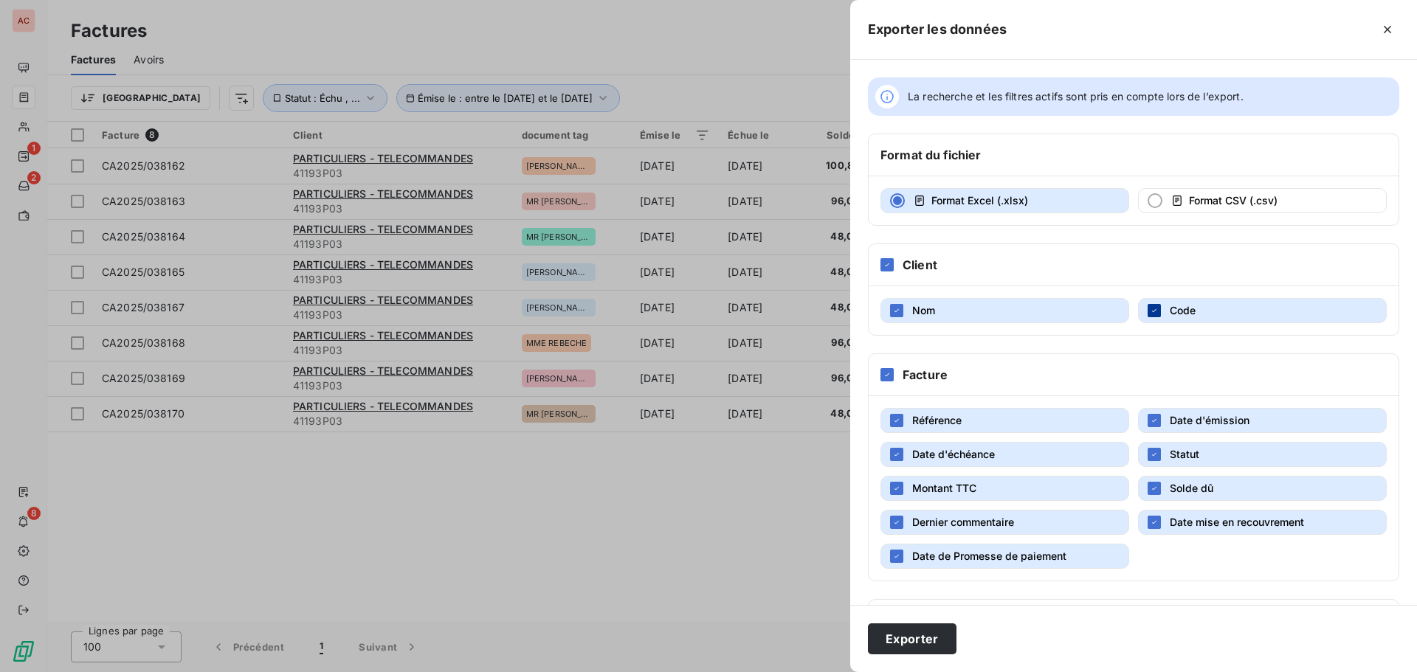
click at [1148, 314] on div "button" at bounding box center [1154, 310] width 13 height 13
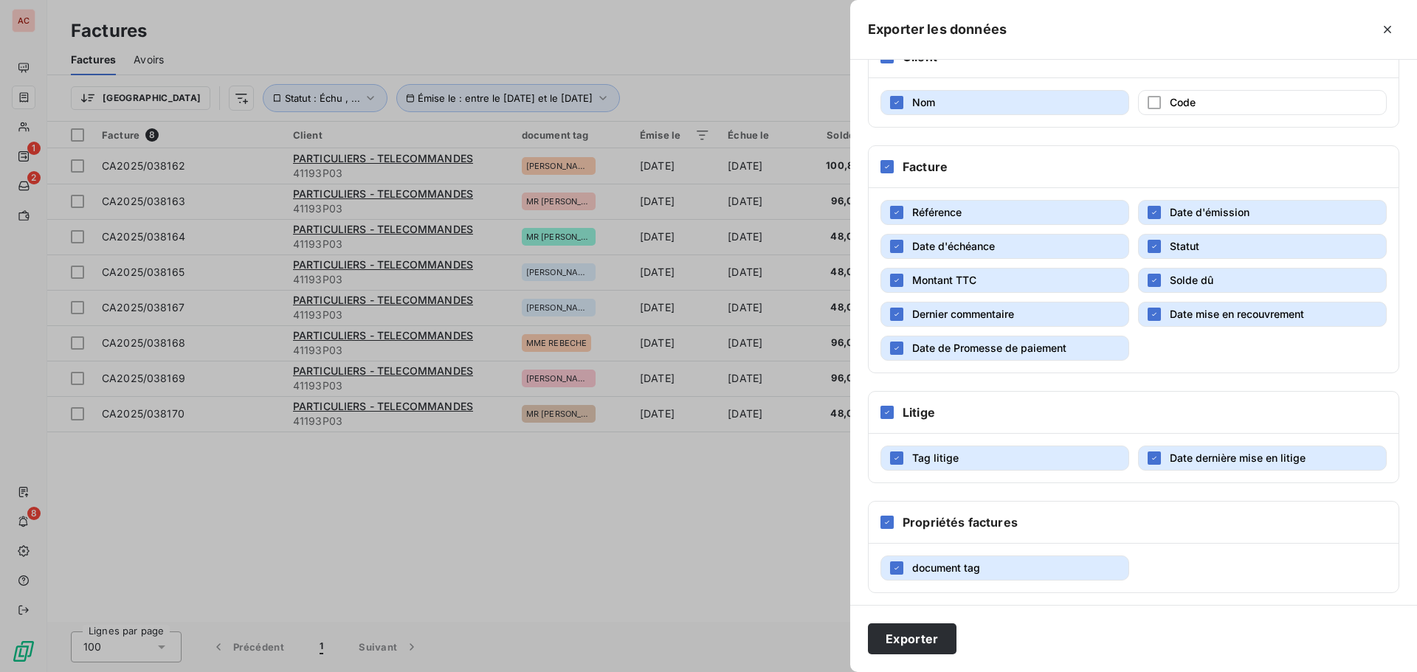
scroll to position [214, 0]
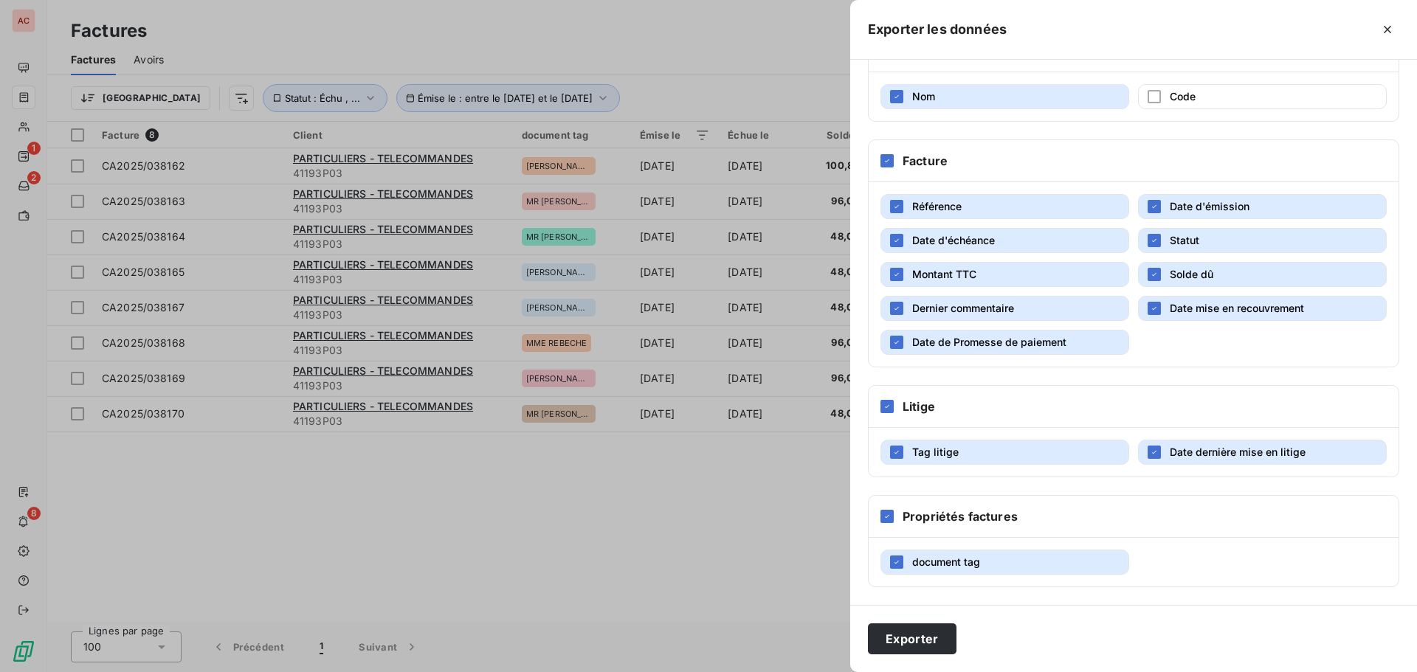
click at [1173, 306] on span "Date mise en recouvrement" at bounding box center [1237, 308] width 134 height 13
click at [384, 537] on div at bounding box center [708, 336] width 1417 height 672
